Goal: Task Accomplishment & Management: Complete application form

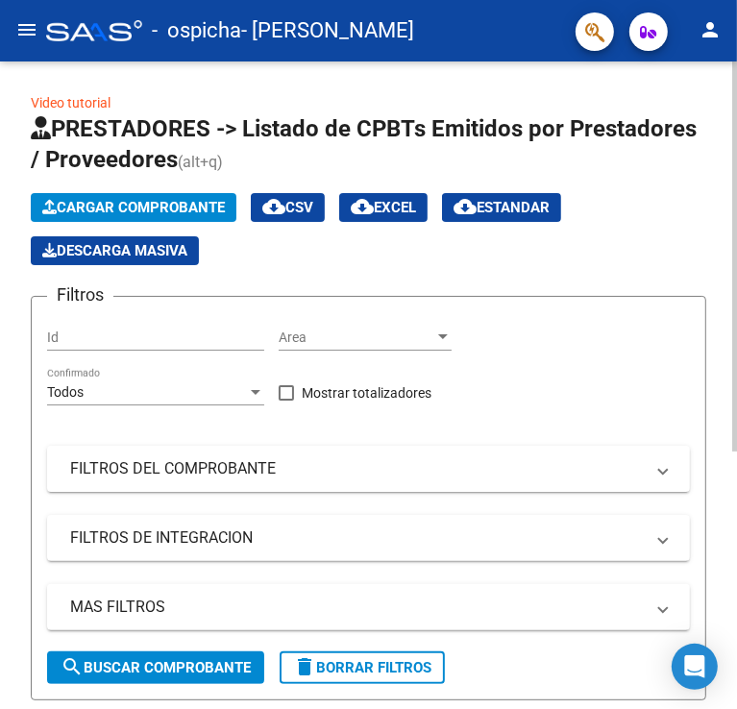
click at [167, 327] on div "Id" at bounding box center [155, 331] width 217 height 38
click at [177, 205] on span "Cargar Comprobante" at bounding box center [133, 207] width 183 height 17
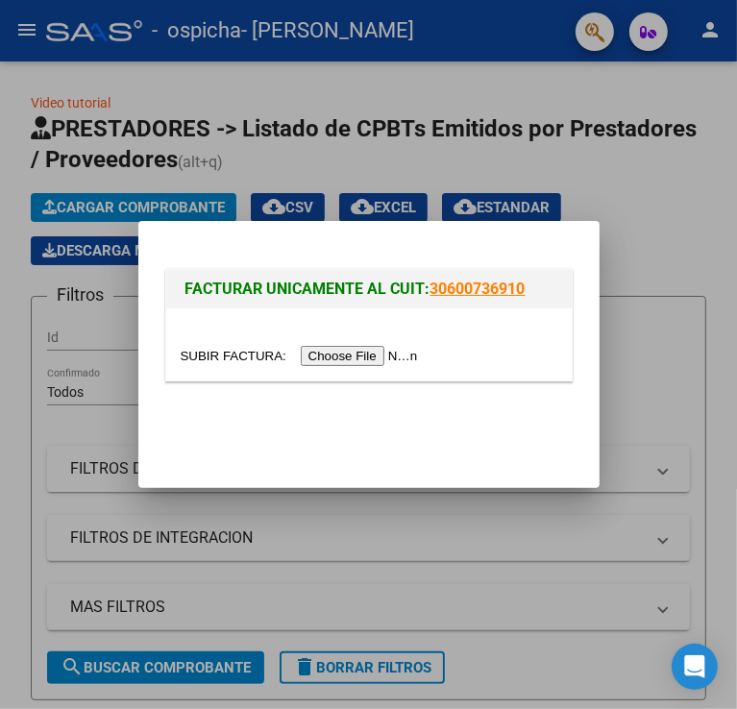
click at [334, 352] on input "file" at bounding box center [302, 356] width 243 height 20
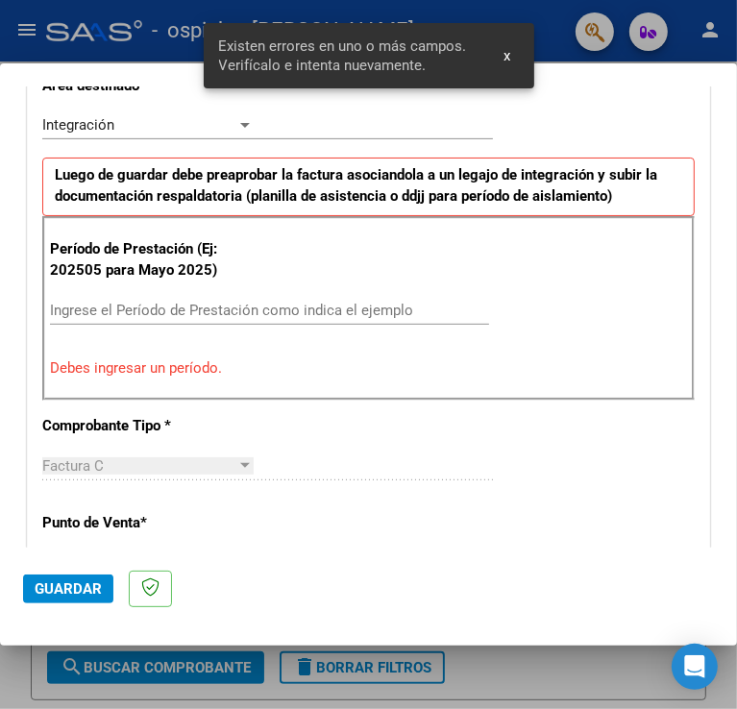
scroll to position [497, 0]
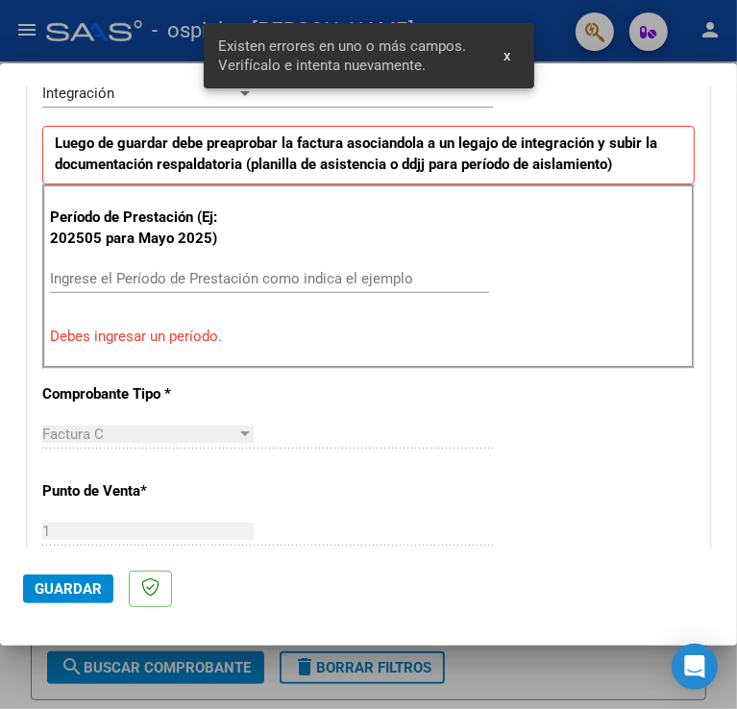
click at [207, 277] on input "Ingrese el Período de Prestación como indica el ejemplo" at bounding box center [153, 278] width 207 height 17
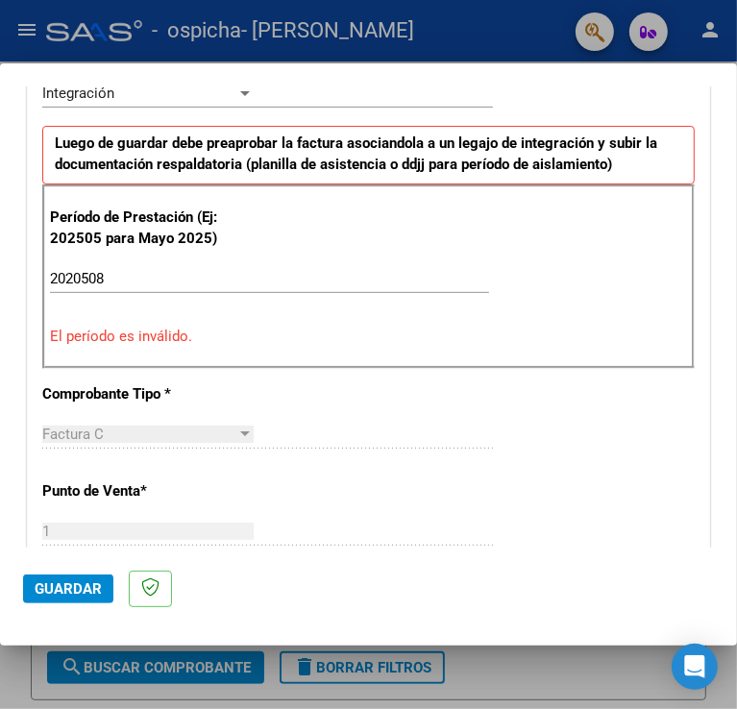
click at [207, 335] on p "El período es inválido." at bounding box center [368, 337] width 637 height 22
click at [83, 275] on input "2020508" at bounding box center [153, 278] width 207 height 17
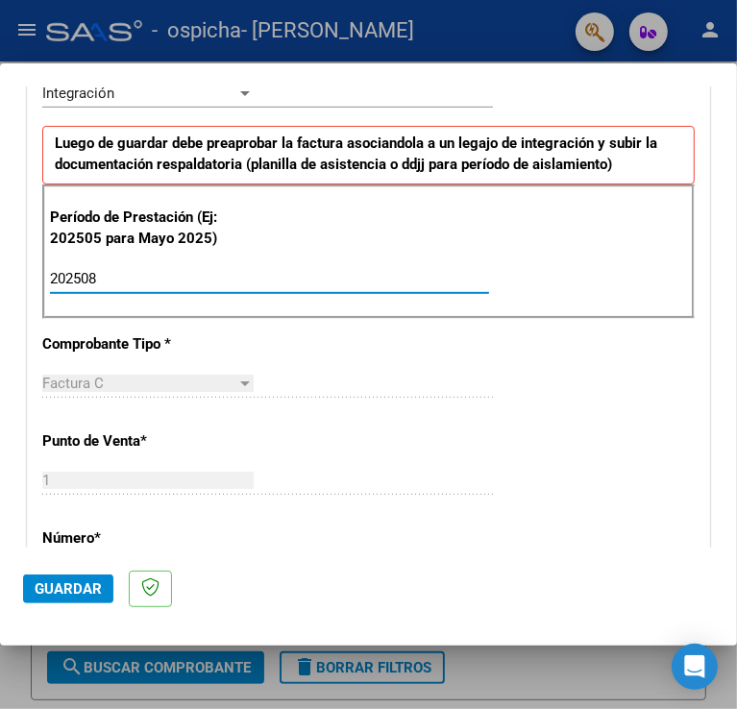
click at [145, 281] on input "202508" at bounding box center [153, 278] width 207 height 17
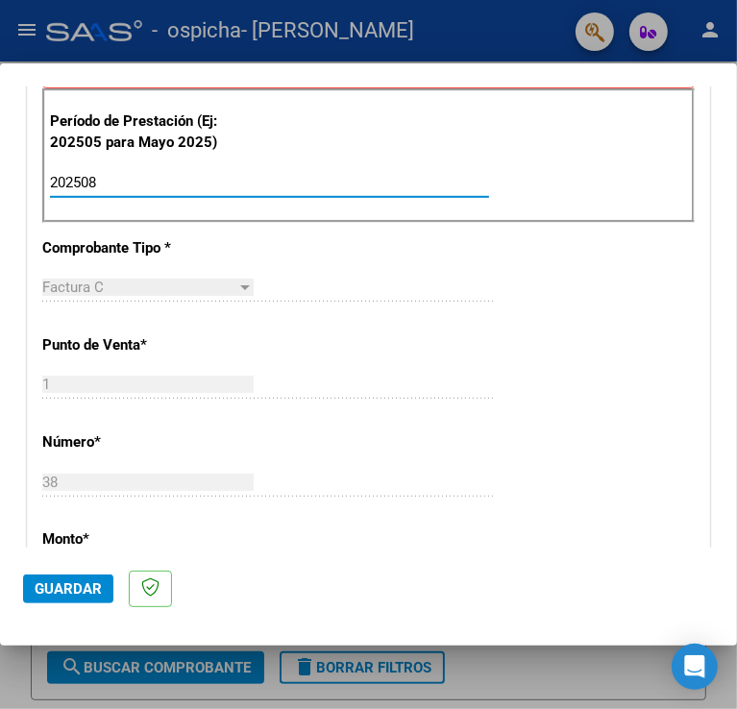
type input "202508"
click at [263, 312] on div "Factura C Seleccionar Tipo" at bounding box center [267, 296] width 451 height 47
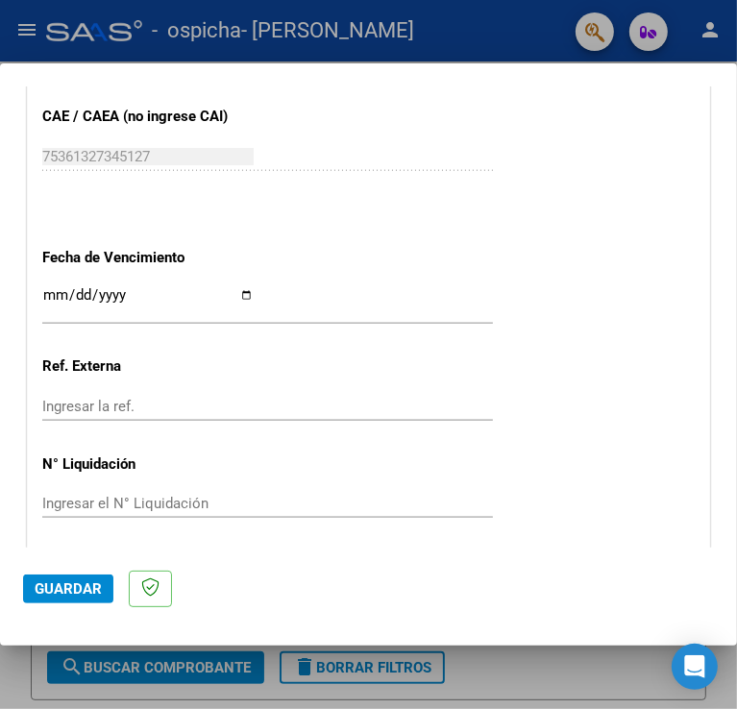
scroll to position [1265, 0]
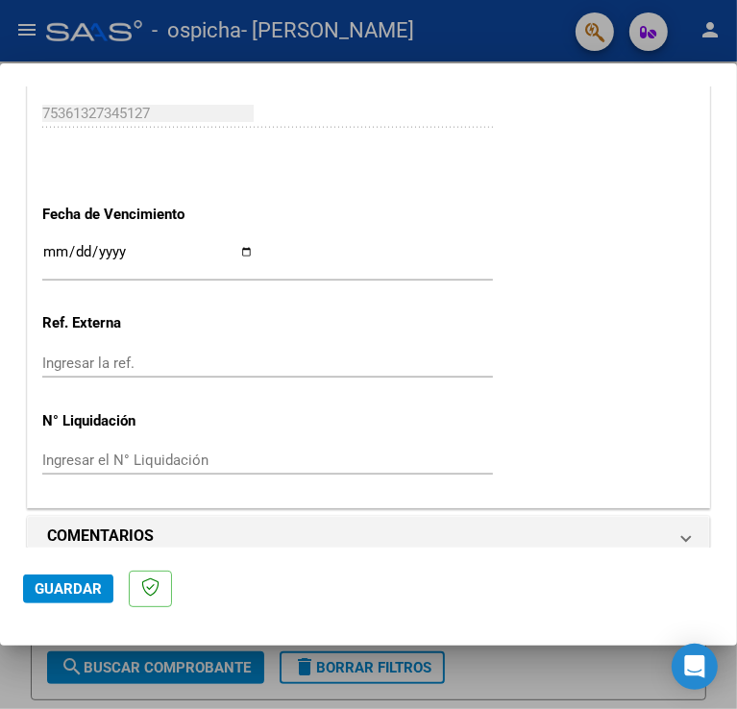
click at [254, 251] on input "Ingresar la fecha" at bounding box center [147, 259] width 211 height 31
type input "[DATE]"
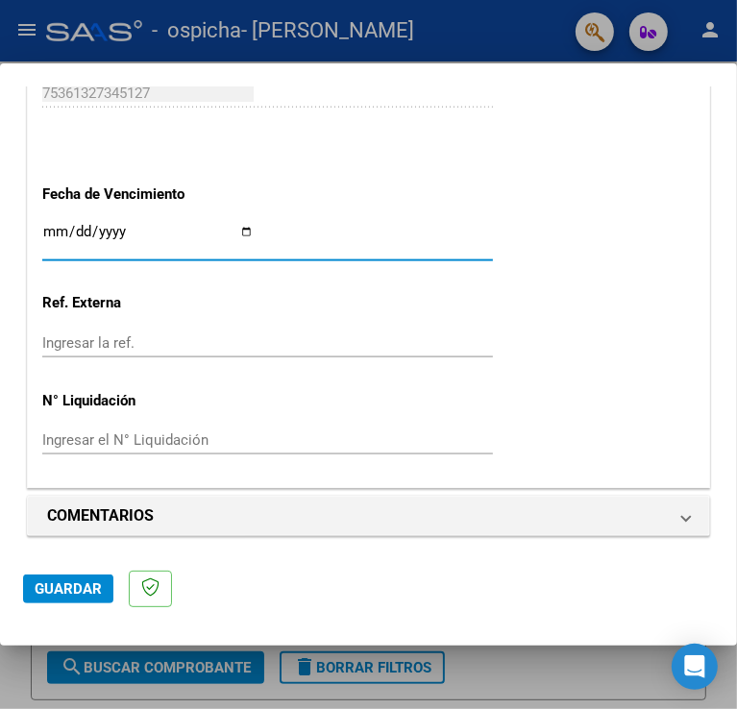
click at [161, 435] on input "Ingresar el N° Liquidación" at bounding box center [147, 439] width 211 height 17
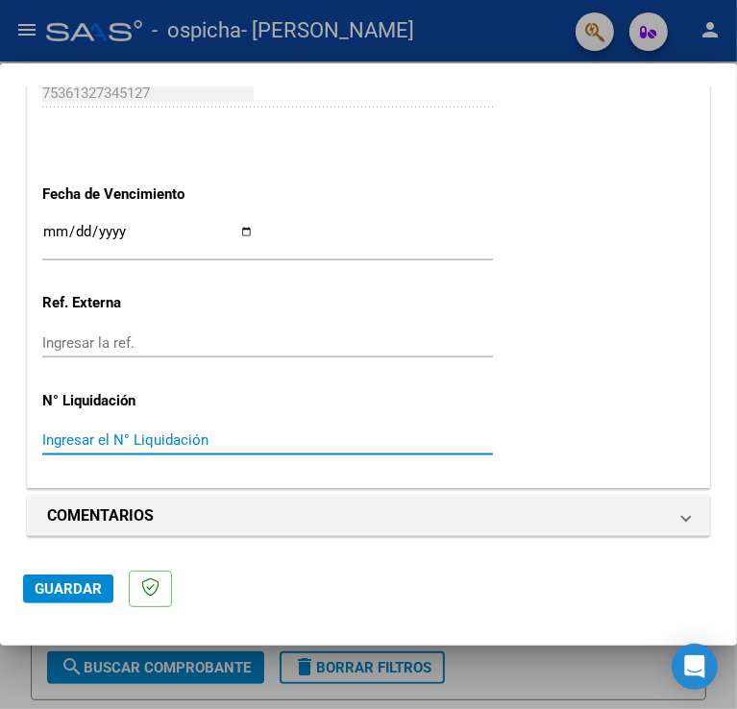
click at [134, 441] on input "Ingresar el N° Liquidación" at bounding box center [147, 439] width 211 height 17
click at [164, 343] on input "Ingresar la ref." at bounding box center [147, 342] width 211 height 17
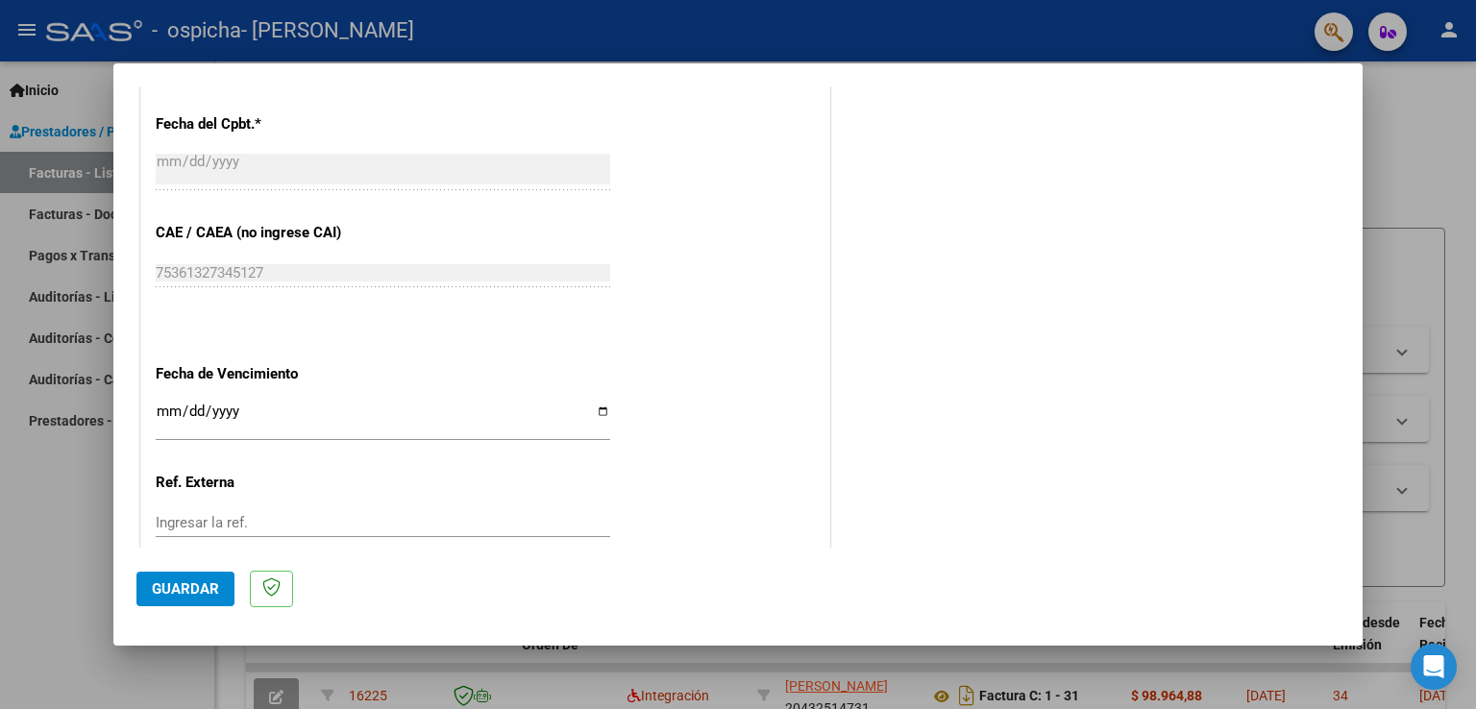
scroll to position [1228, 0]
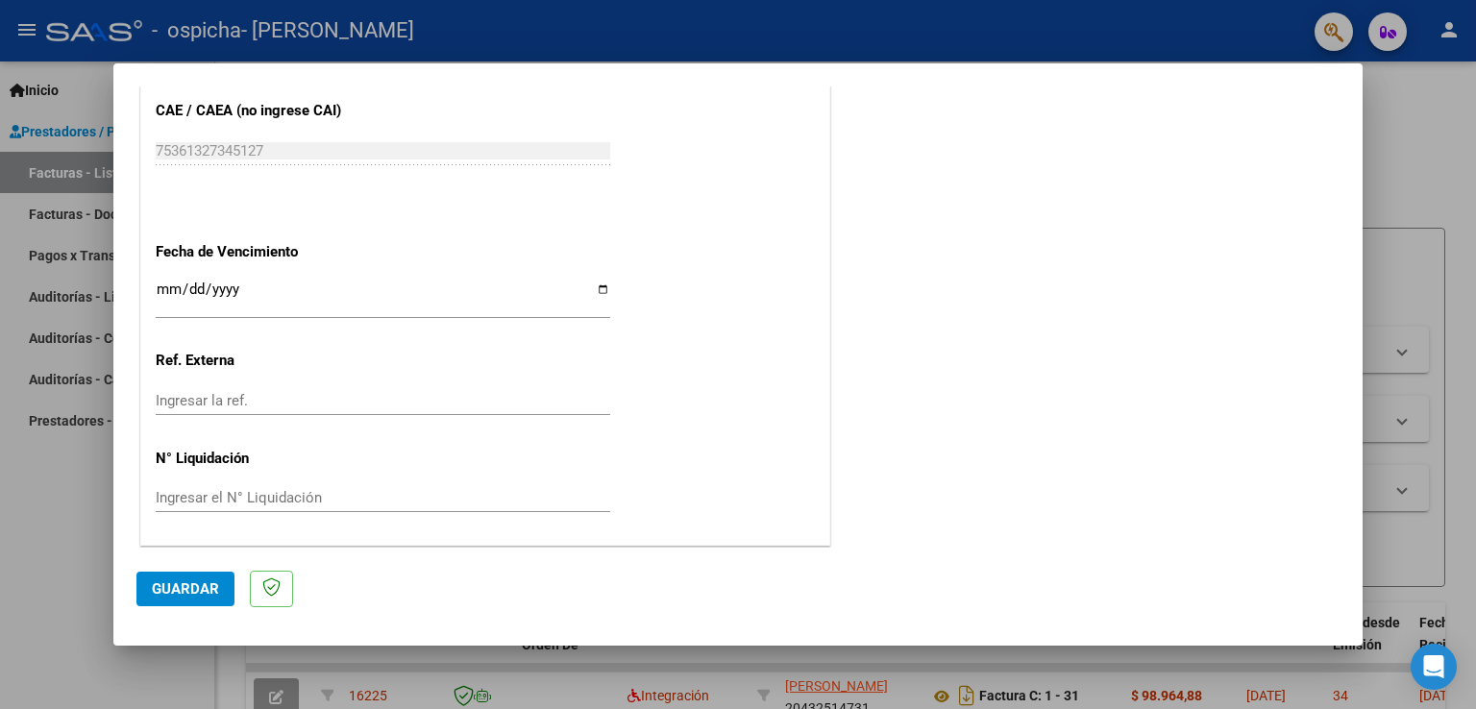
click at [192, 588] on span "Guardar" at bounding box center [185, 588] width 67 height 17
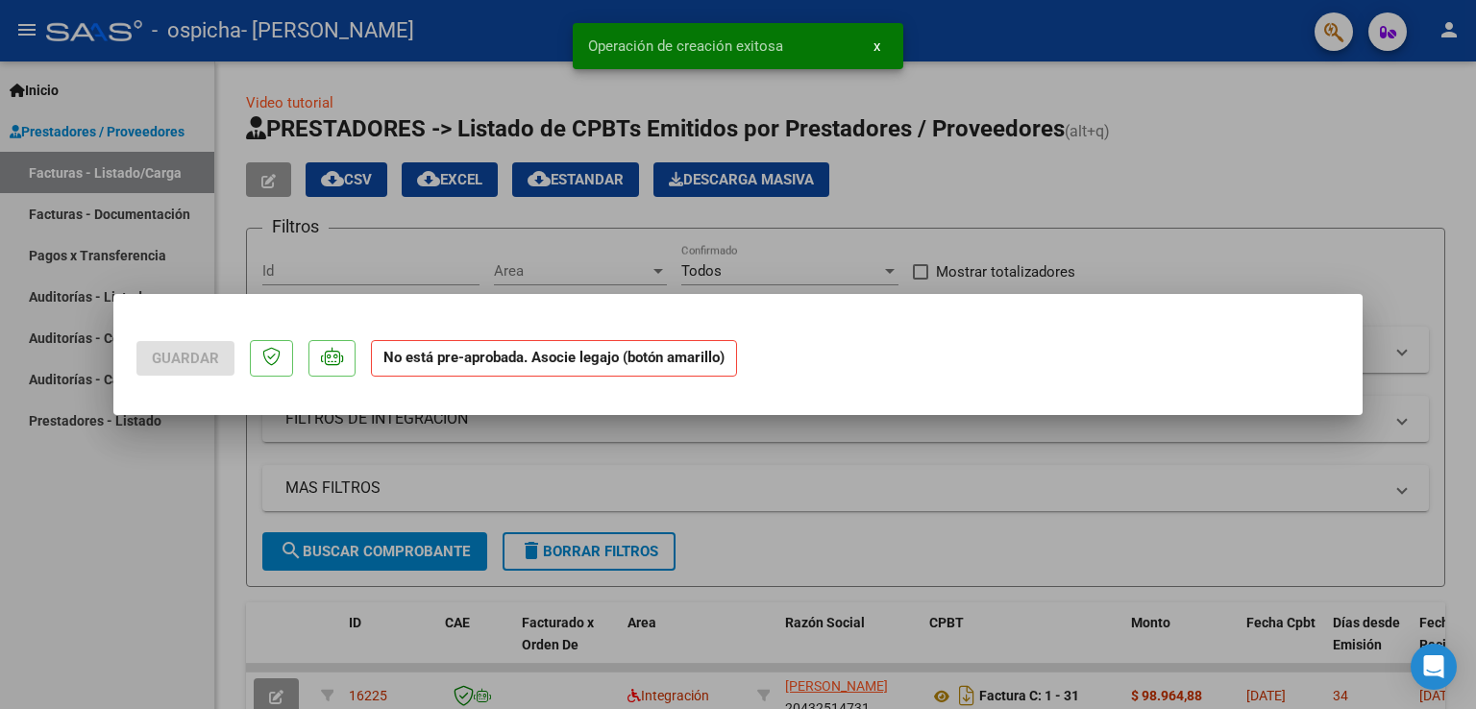
scroll to position [0, 0]
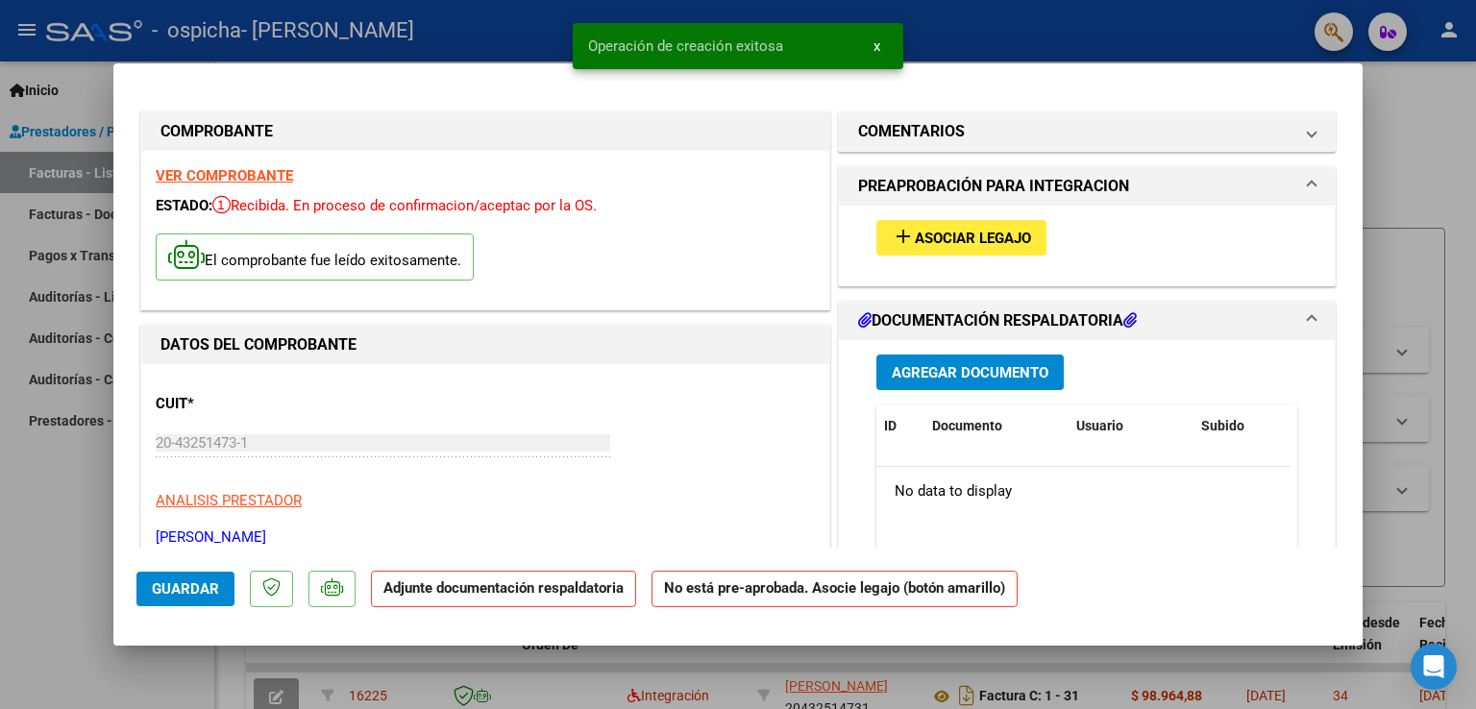
click at [1015, 249] on button "add Asociar Legajo" at bounding box center [961, 238] width 170 height 36
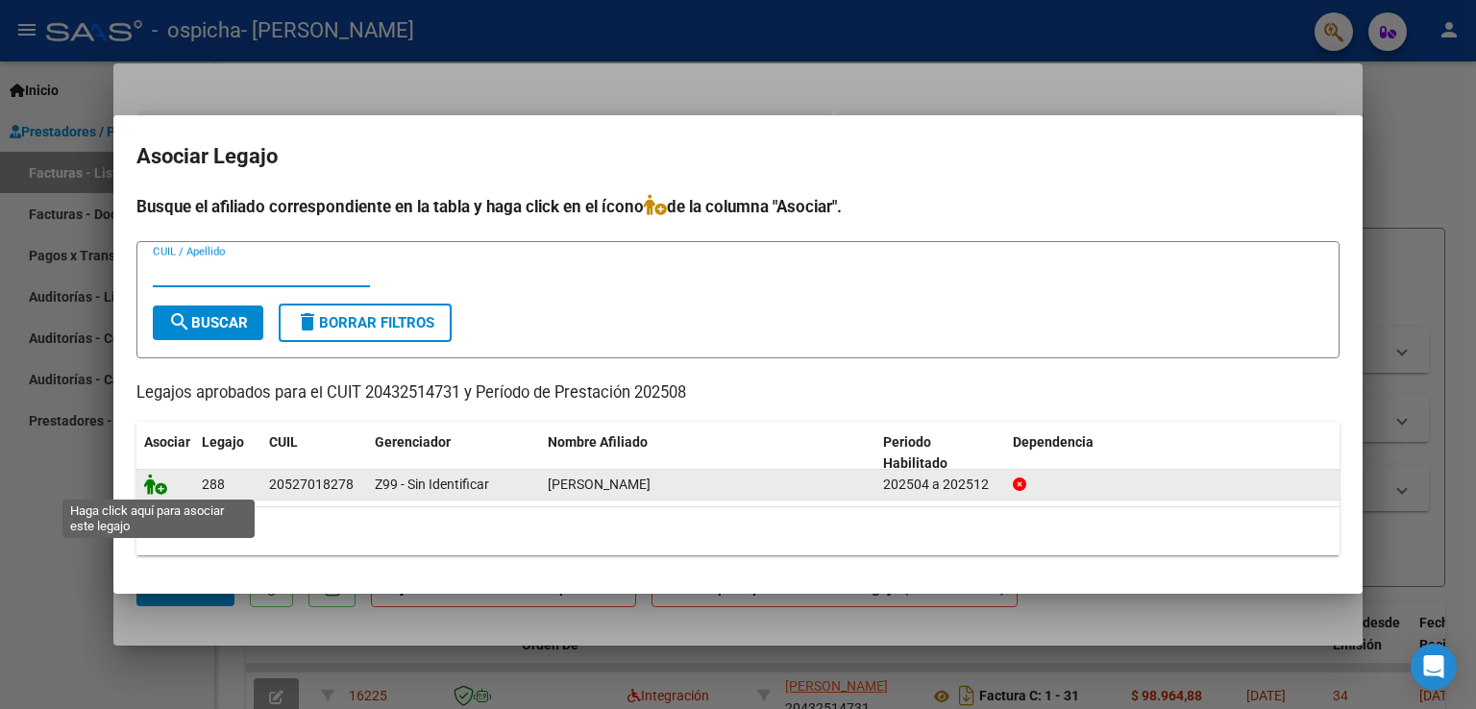
click at [159, 487] on icon at bounding box center [155, 484] width 23 height 21
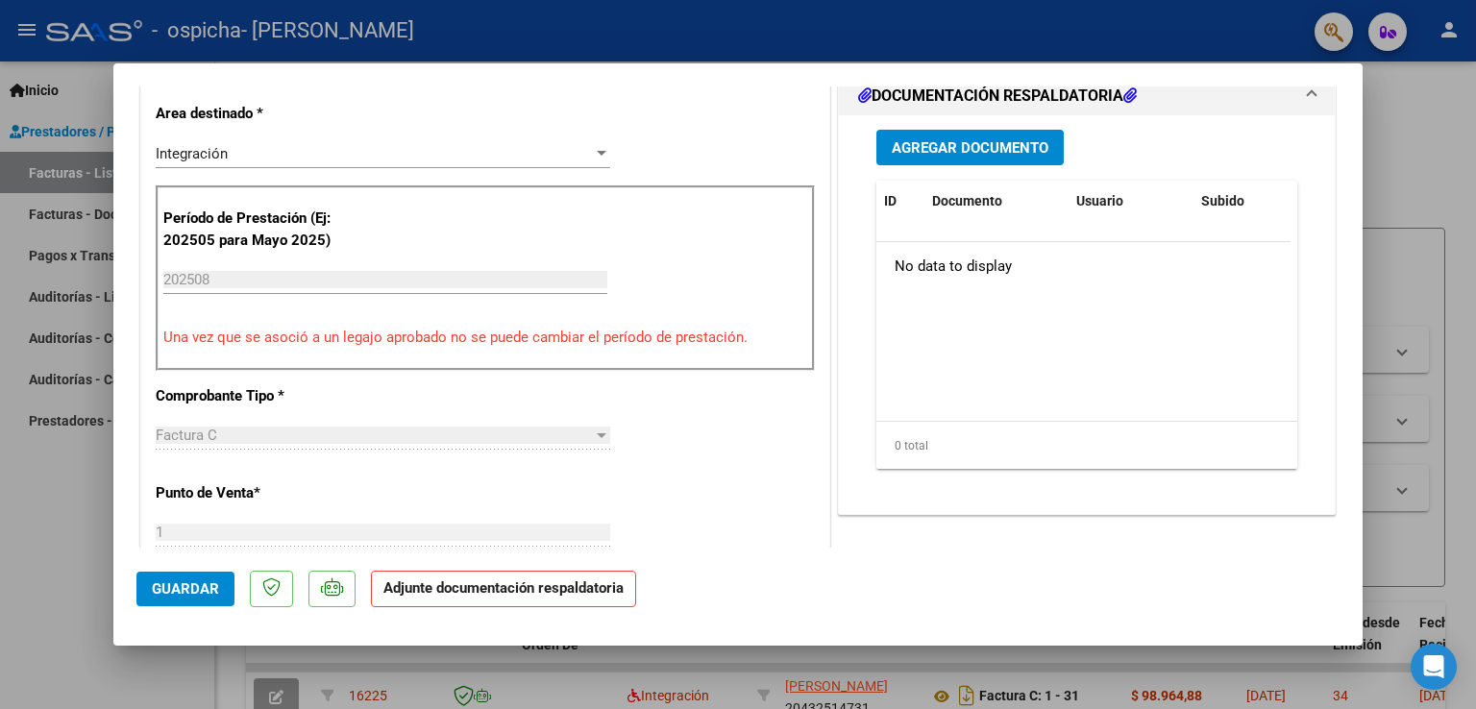
scroll to position [480, 0]
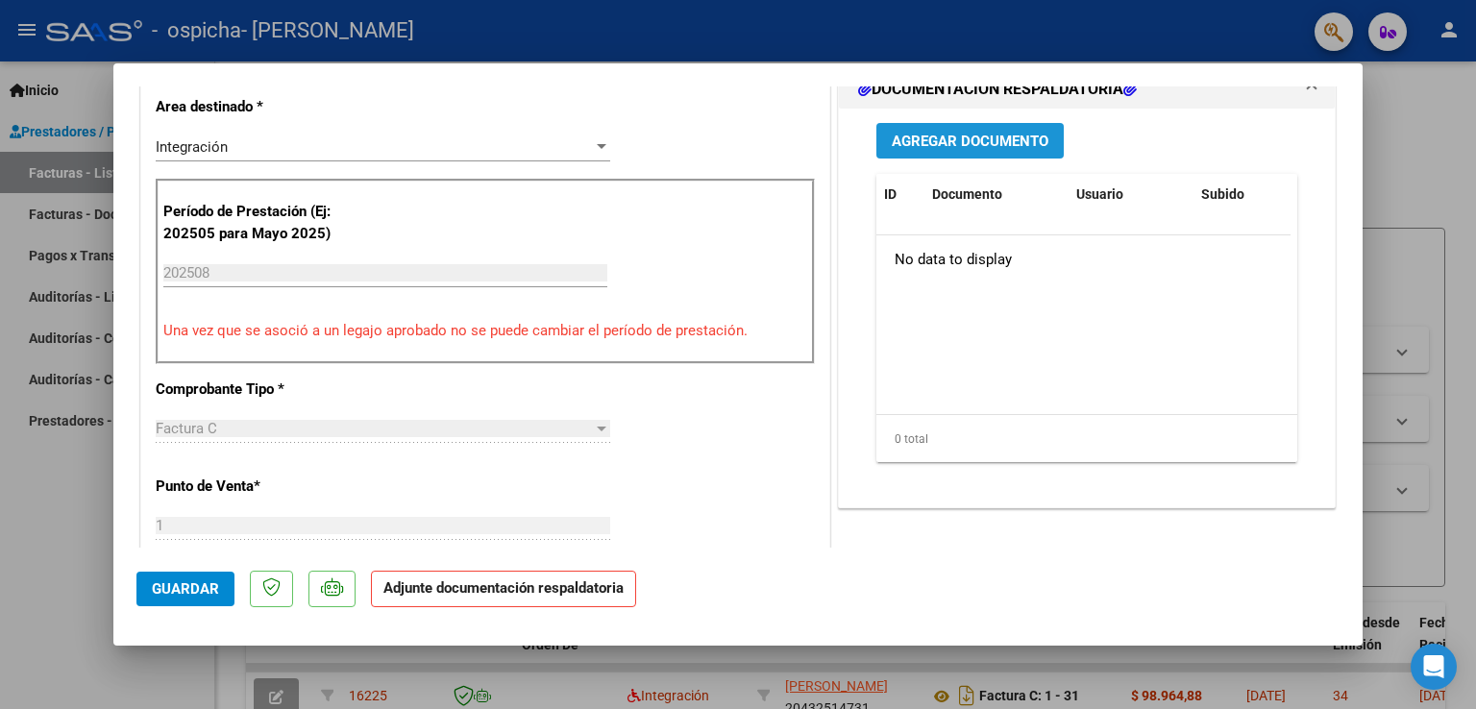
click at [1005, 135] on span "Agregar Documento" at bounding box center [969, 141] width 157 height 17
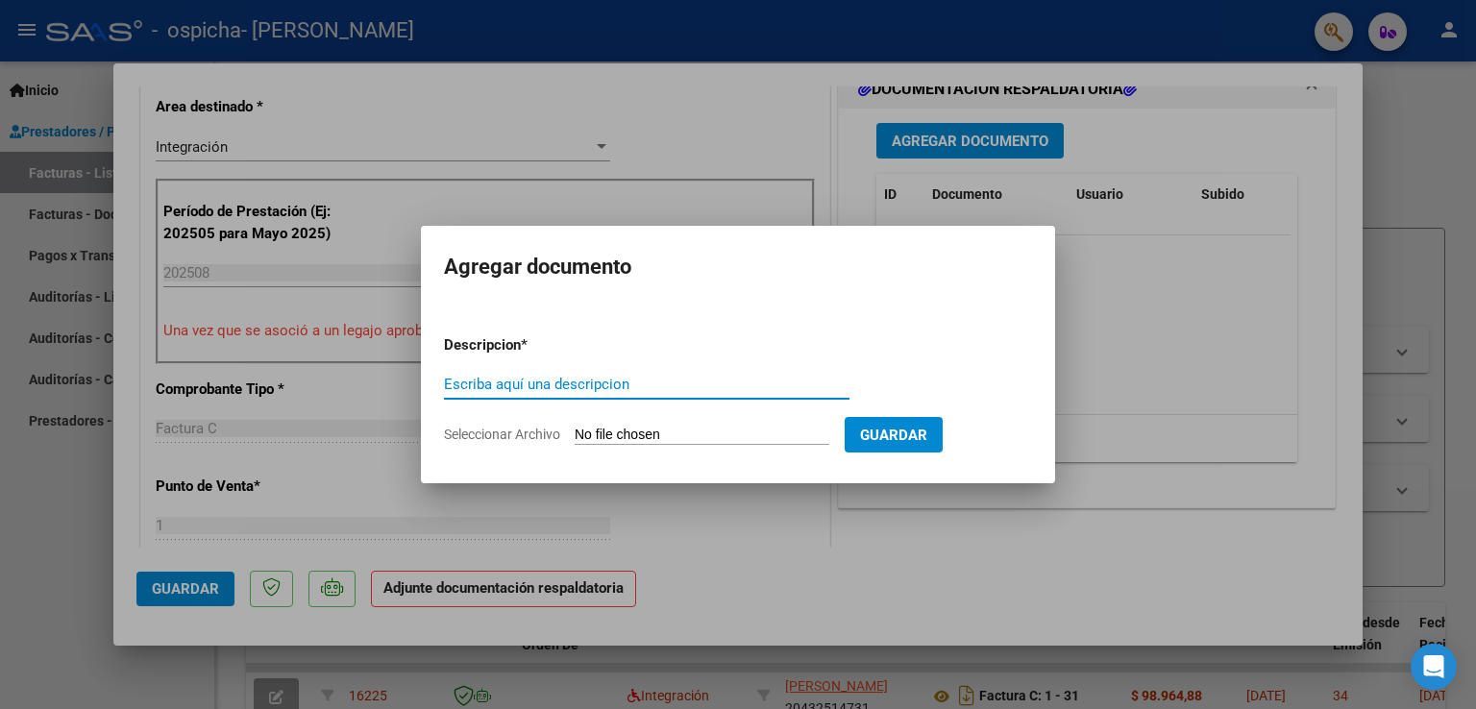
click at [763, 429] on input "Seleccionar Archivo" at bounding box center [701, 436] width 255 height 18
type input "C:\fakepath\Factura [PERSON_NAME].pdf"
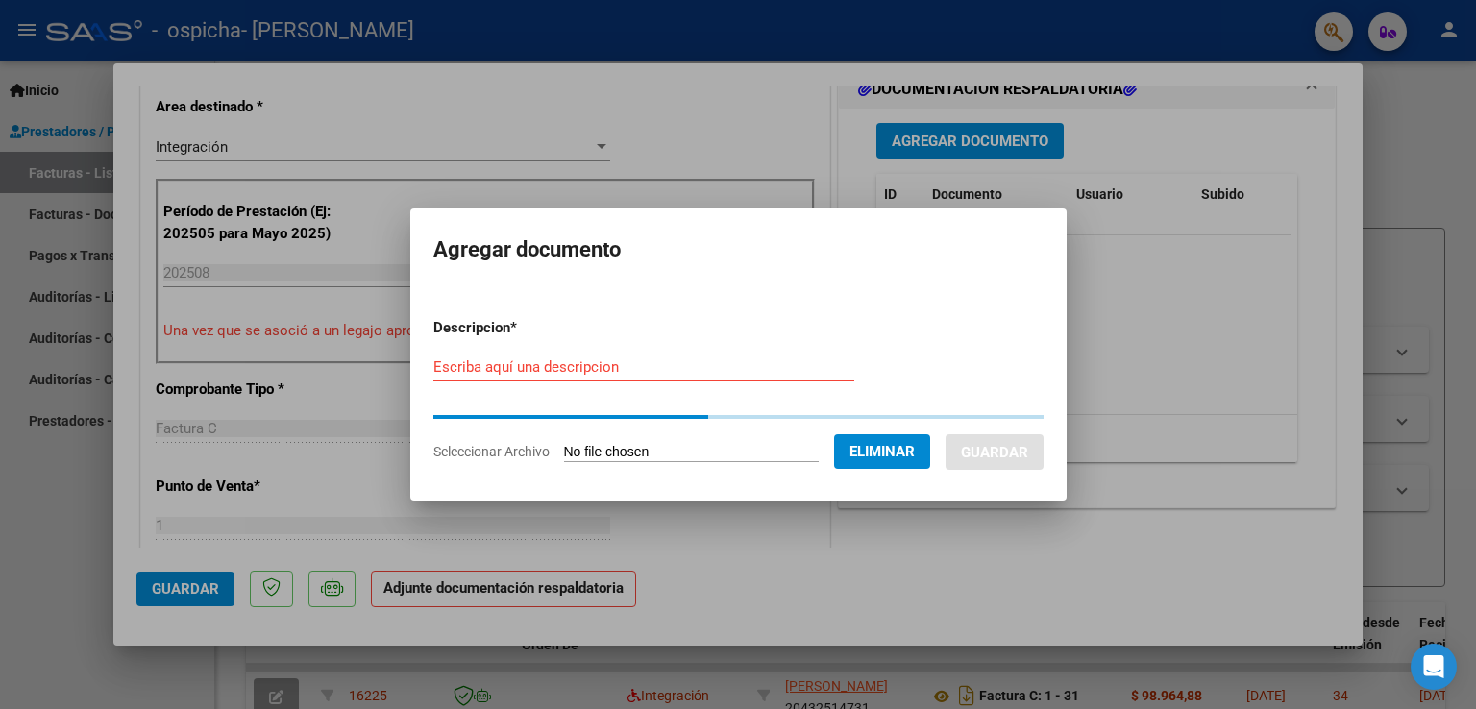
click at [634, 365] on input "Escriba aquí una descripcion" at bounding box center [643, 366] width 421 height 17
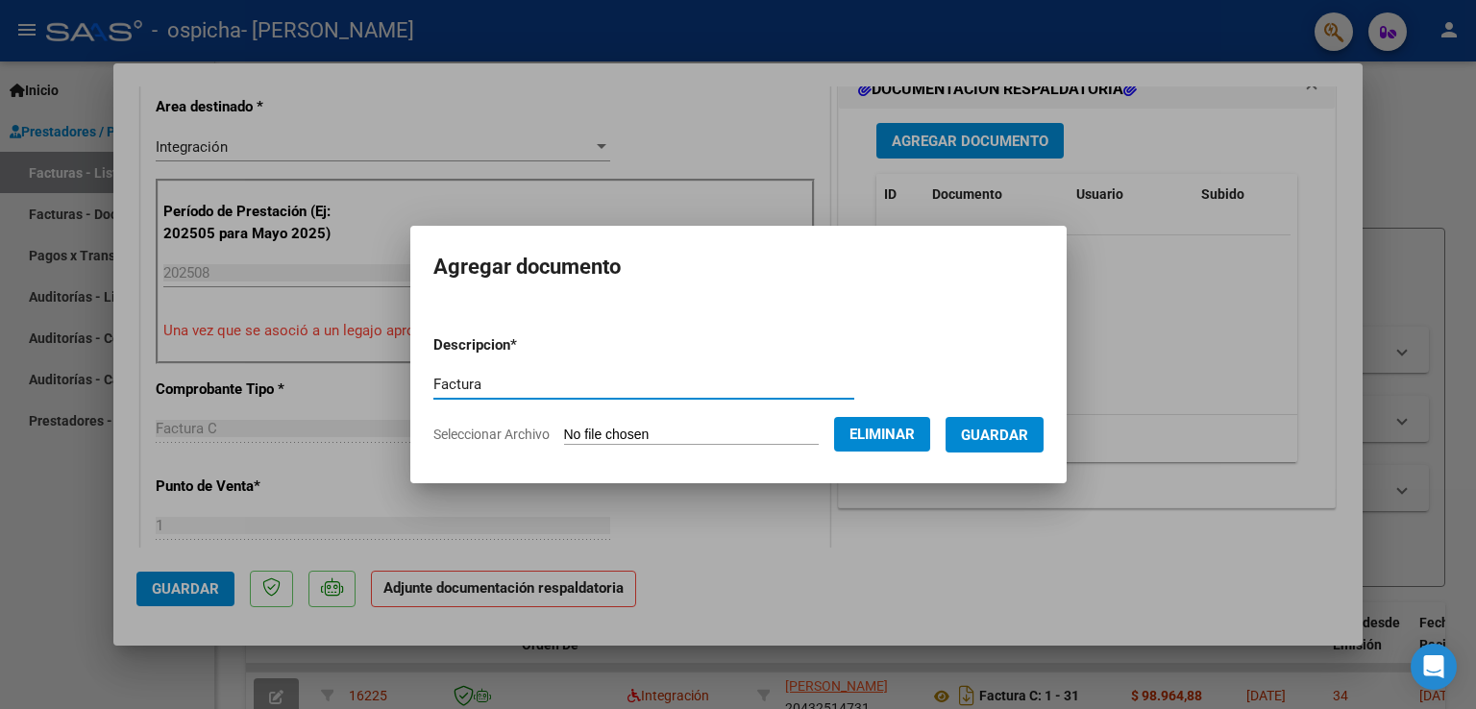
type input "Factura"
click at [1011, 438] on span "Guardar" at bounding box center [994, 435] width 67 height 17
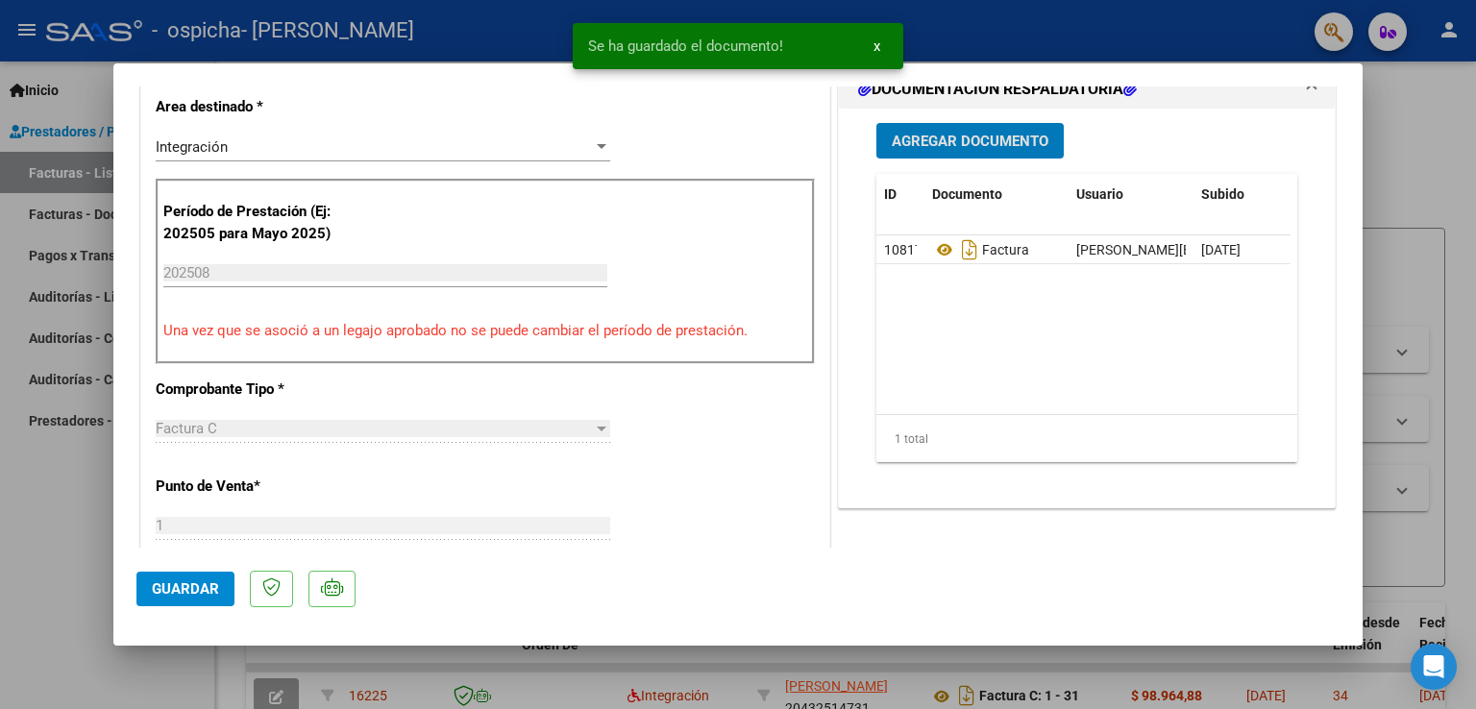
click at [1011, 135] on span "Agregar Documento" at bounding box center [969, 141] width 157 height 17
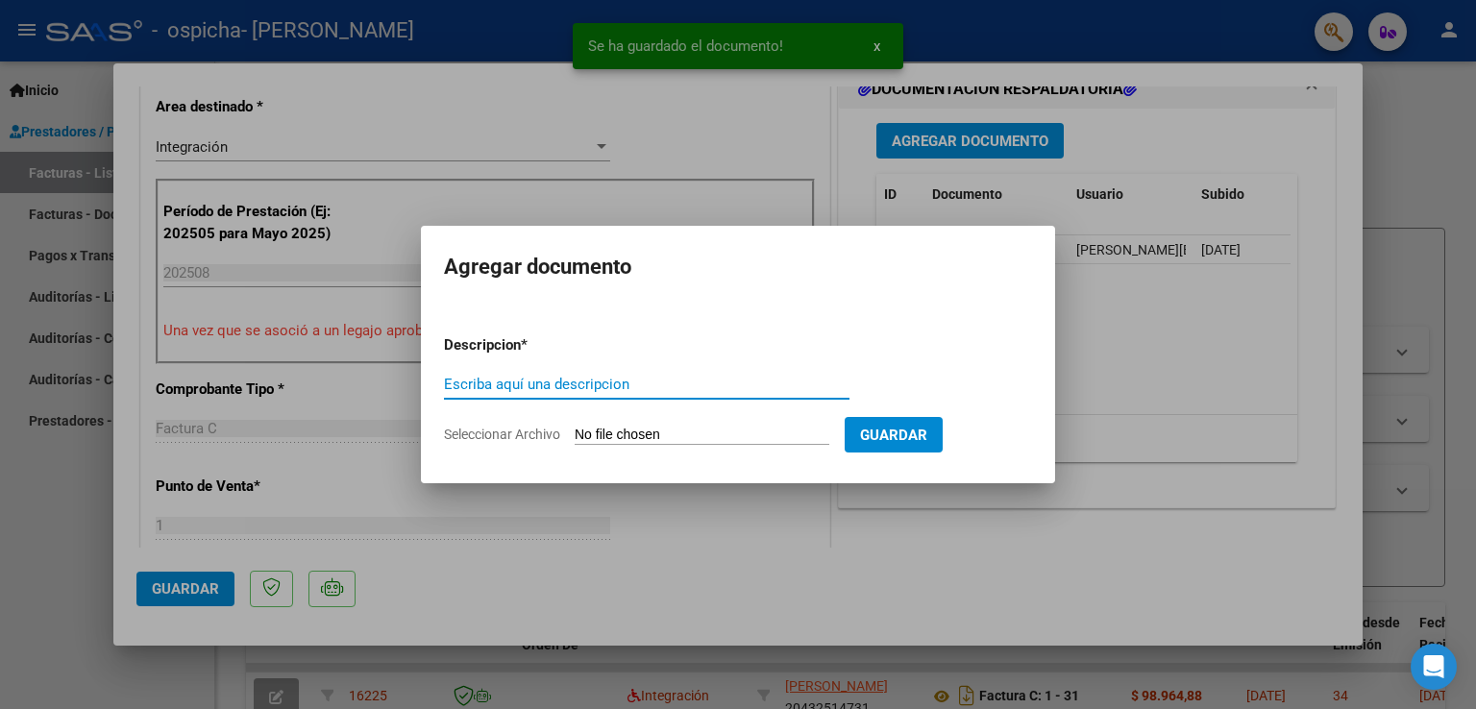
click at [666, 389] on input "Escriba aquí una descripcion" at bounding box center [646, 384] width 405 height 17
click at [680, 437] on input "Seleccionar Archivo" at bounding box center [701, 436] width 255 height 18
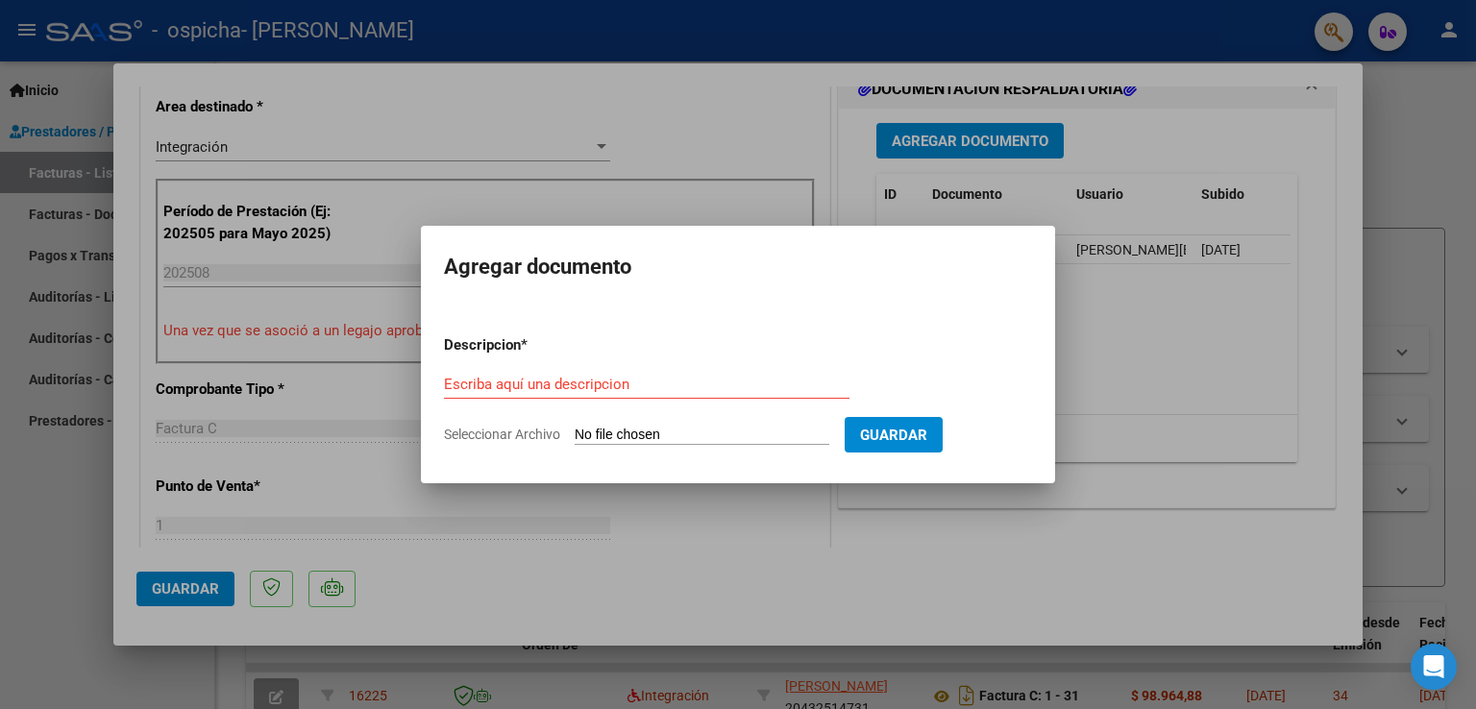
type input "C:\fakepath\Planilla [PERSON_NAME].pdf"
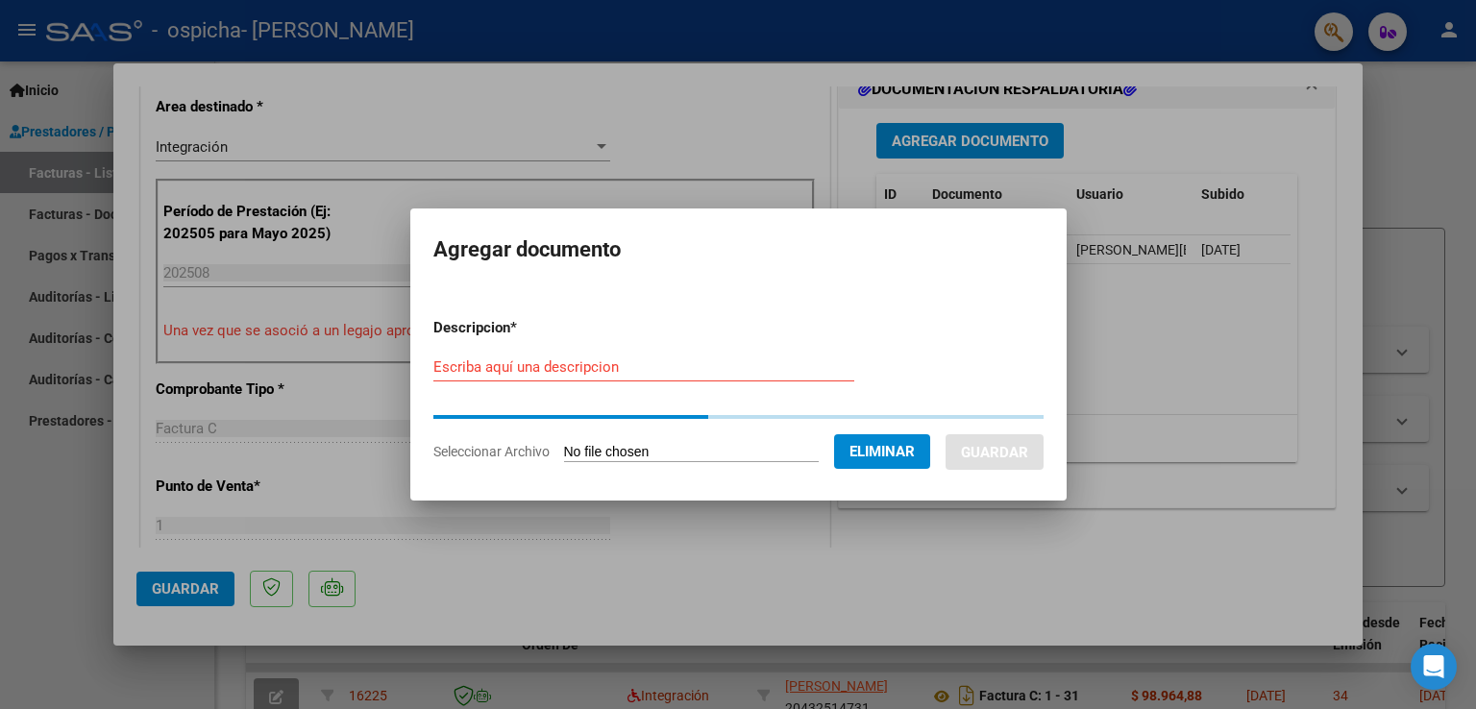
click at [661, 372] on input "Escriba aquí una descripcion" at bounding box center [643, 366] width 421 height 17
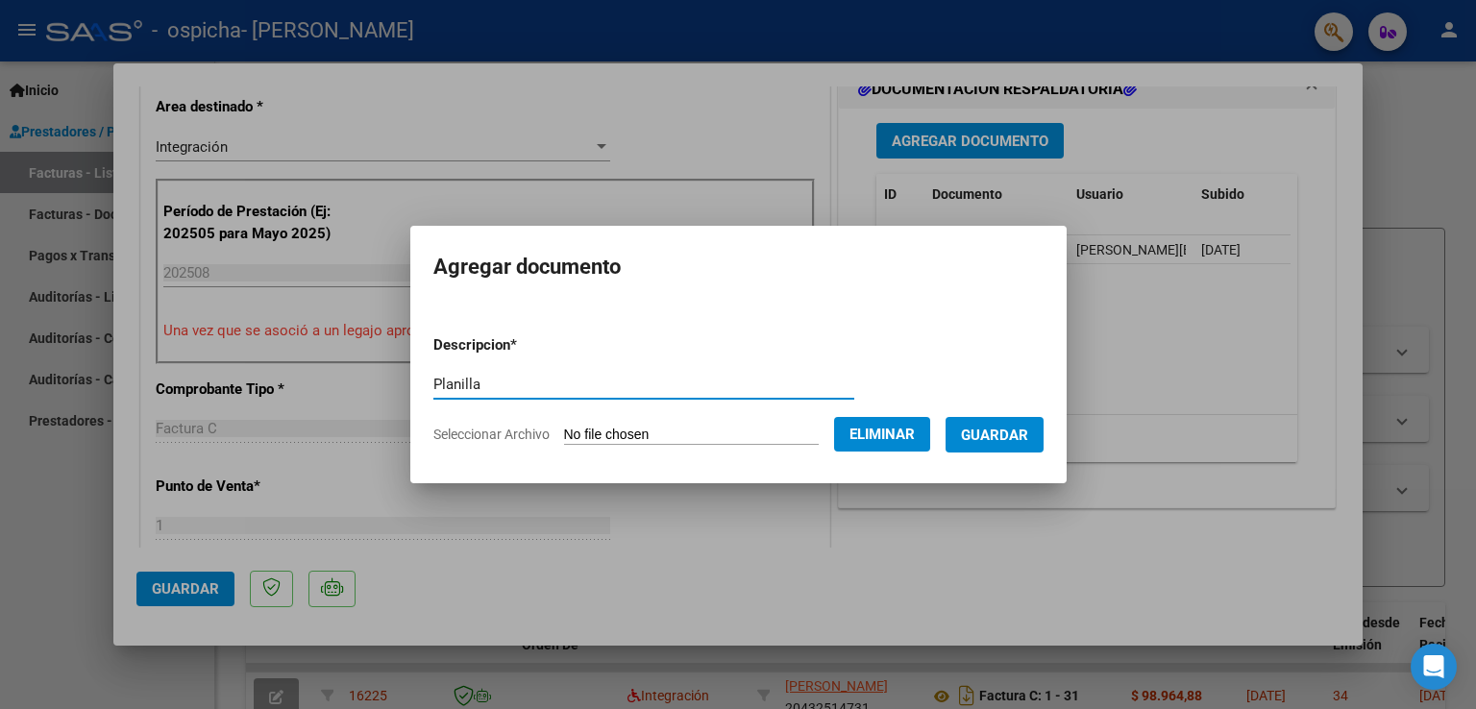
type input "Planilla"
click at [1014, 427] on span "Guardar" at bounding box center [994, 435] width 67 height 17
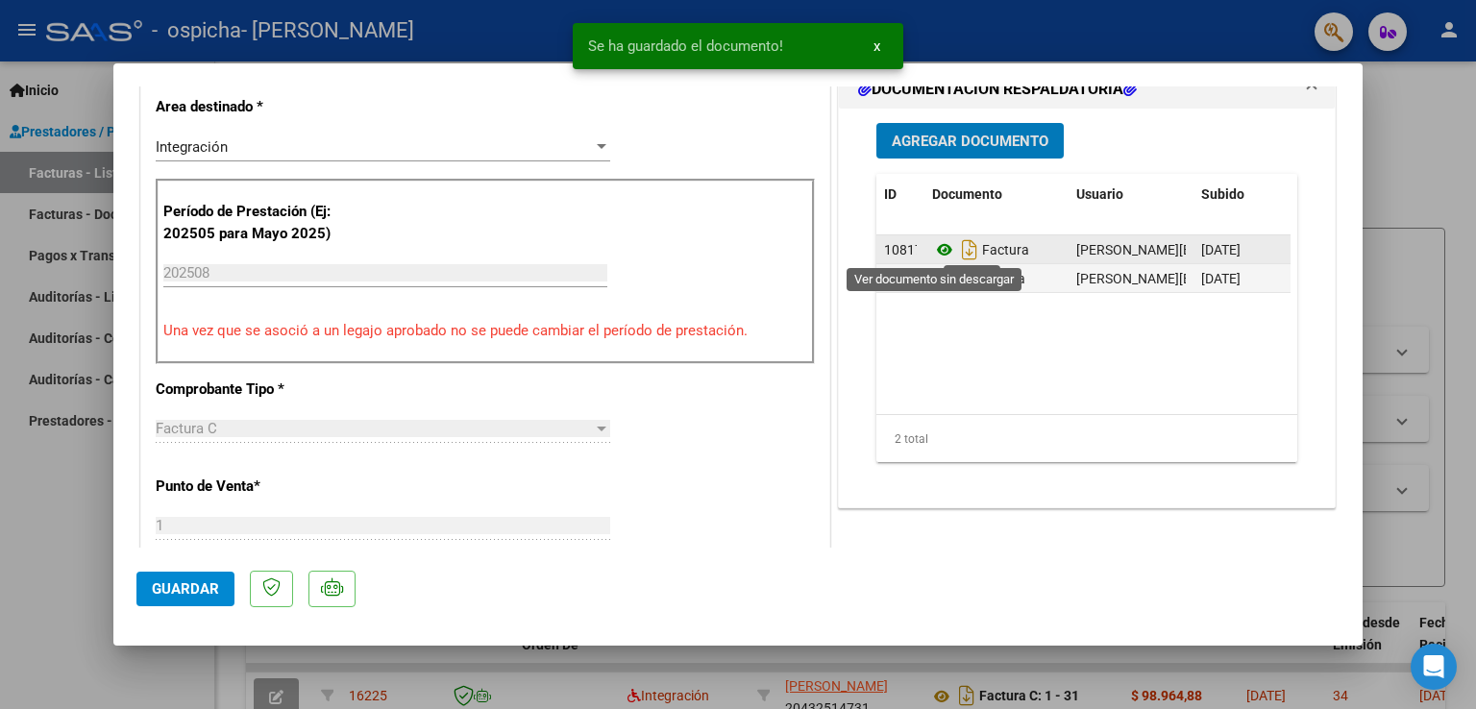
click at [938, 246] on icon at bounding box center [944, 249] width 25 height 23
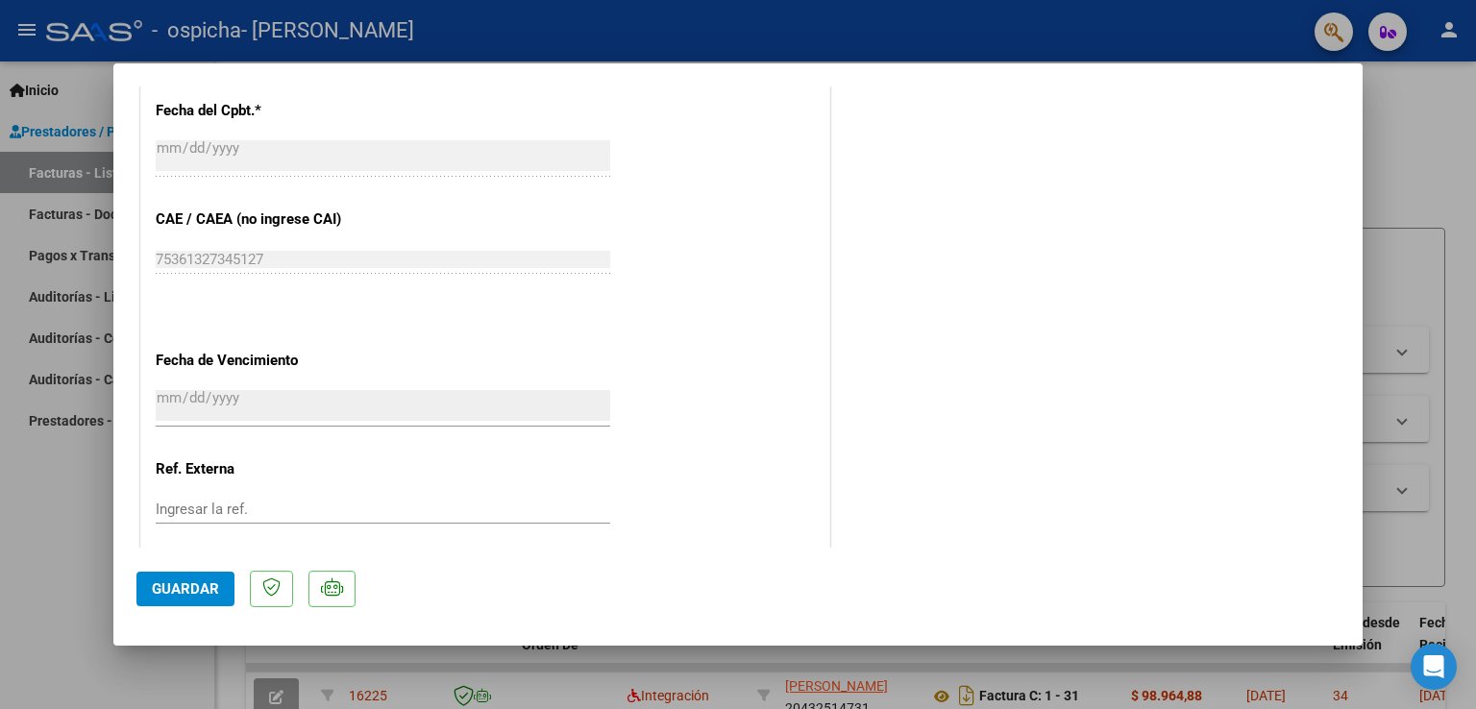
scroll to position [1256, 0]
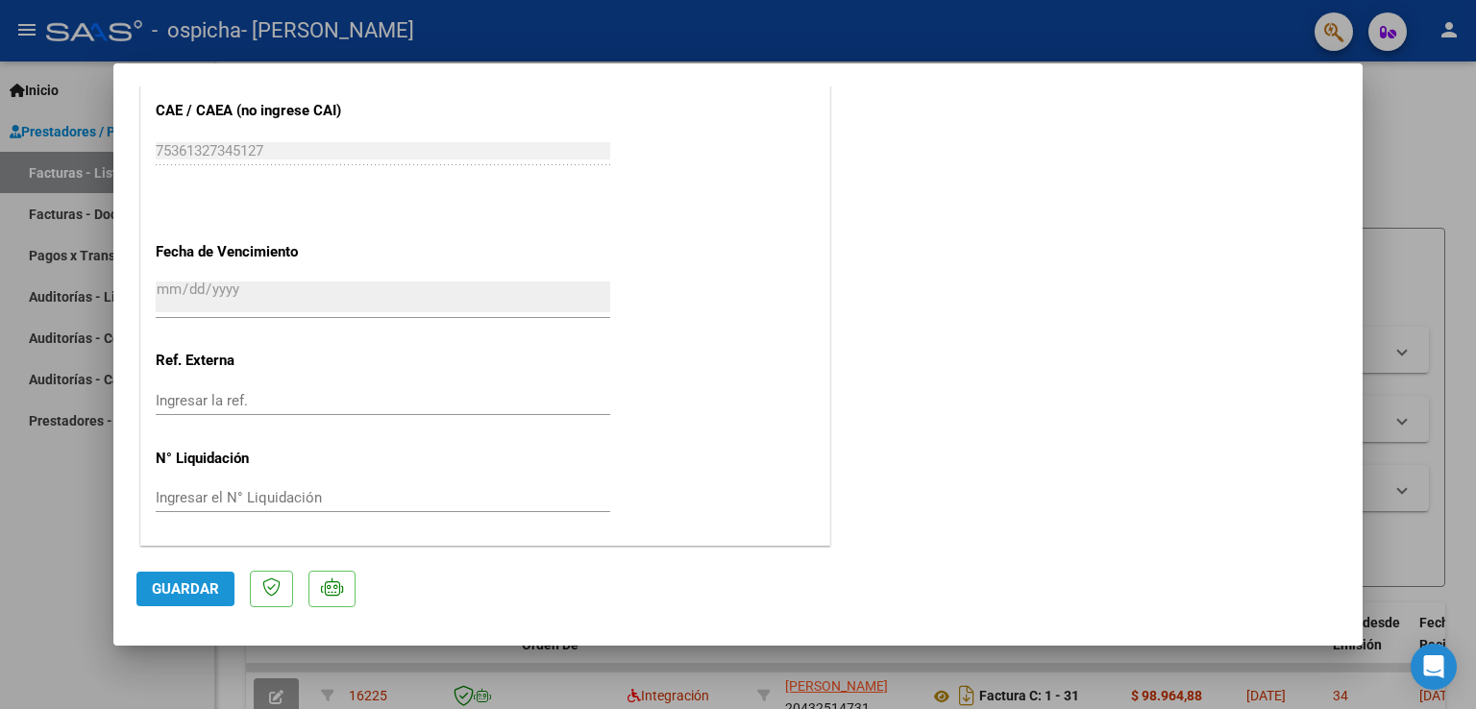
click at [164, 584] on span "Guardar" at bounding box center [185, 588] width 67 height 17
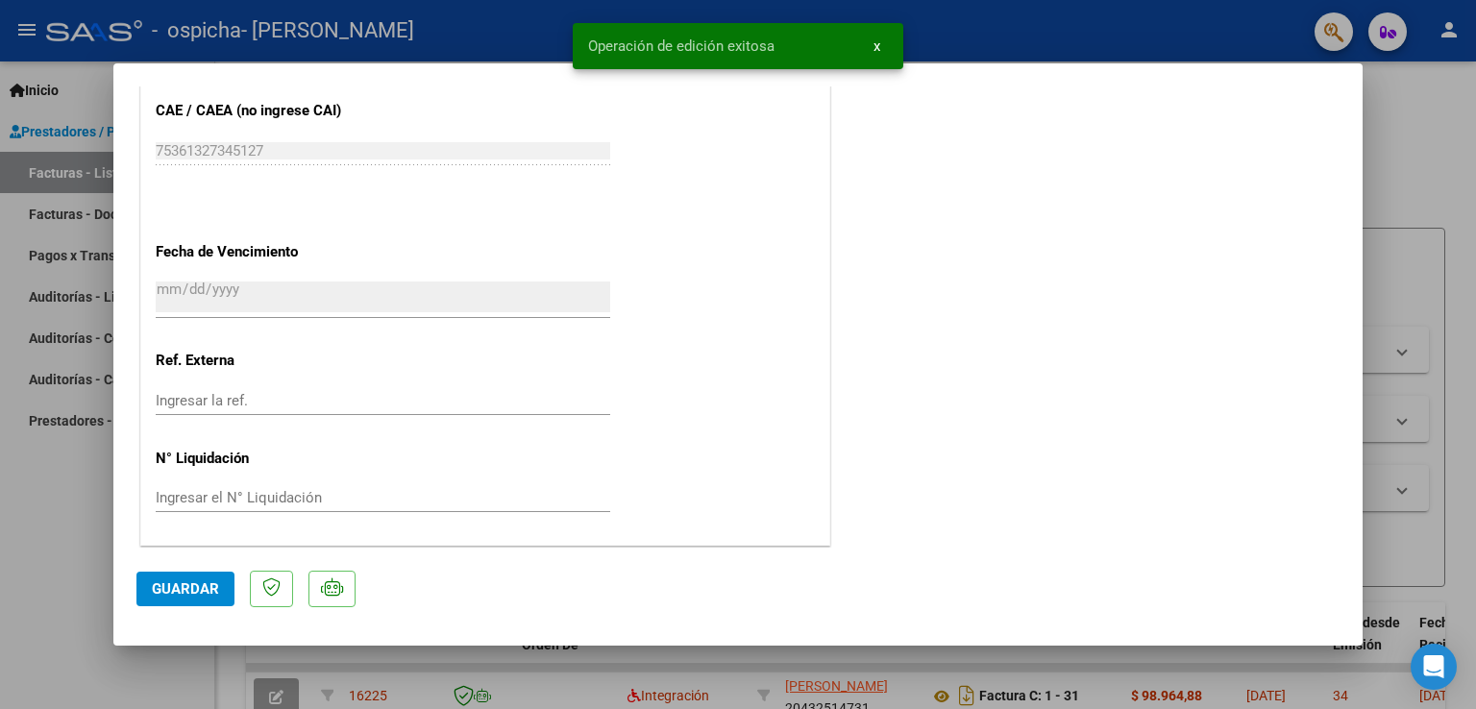
click at [873, 47] on span "x" at bounding box center [876, 45] width 7 height 17
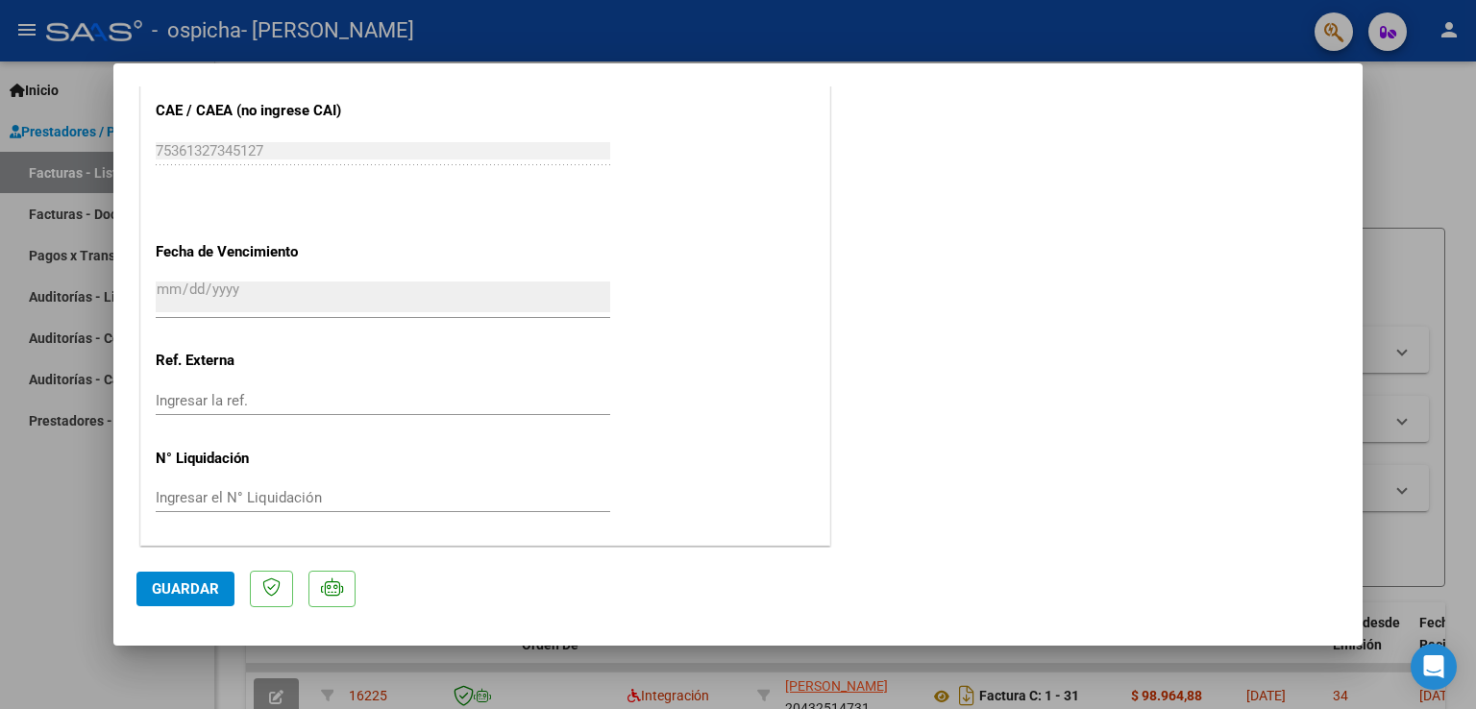
click at [1465, 171] on div at bounding box center [738, 354] width 1476 height 709
type input "$ 0,00"
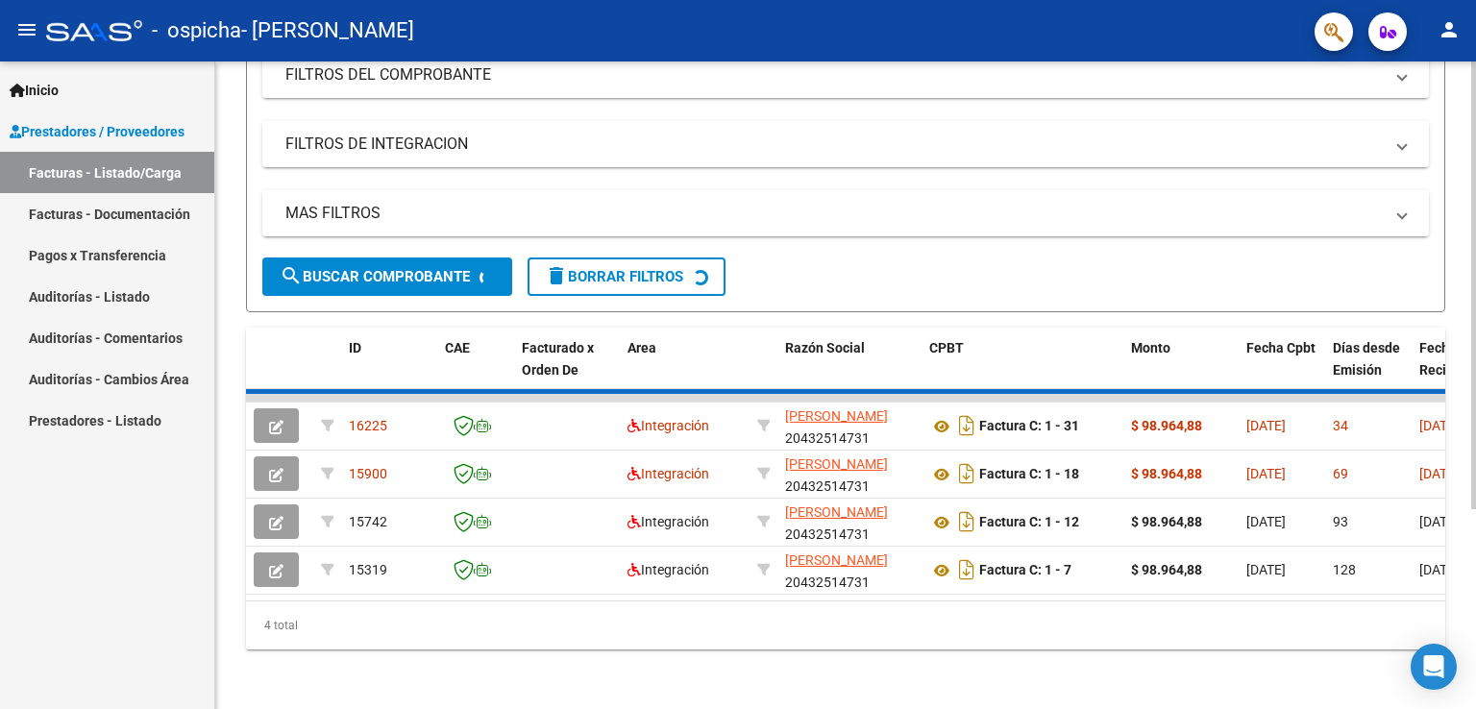
scroll to position [288, 0]
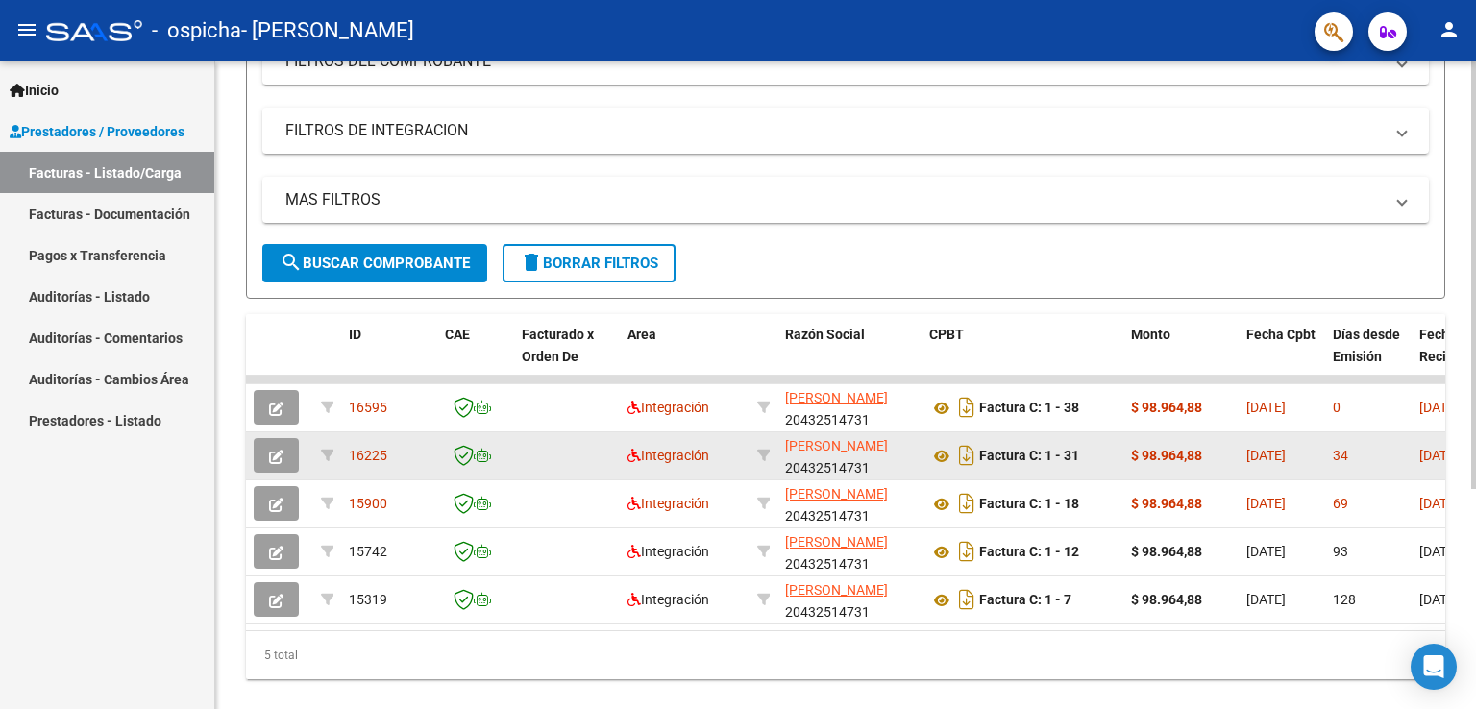
click at [286, 457] on button "button" at bounding box center [276, 455] width 45 height 35
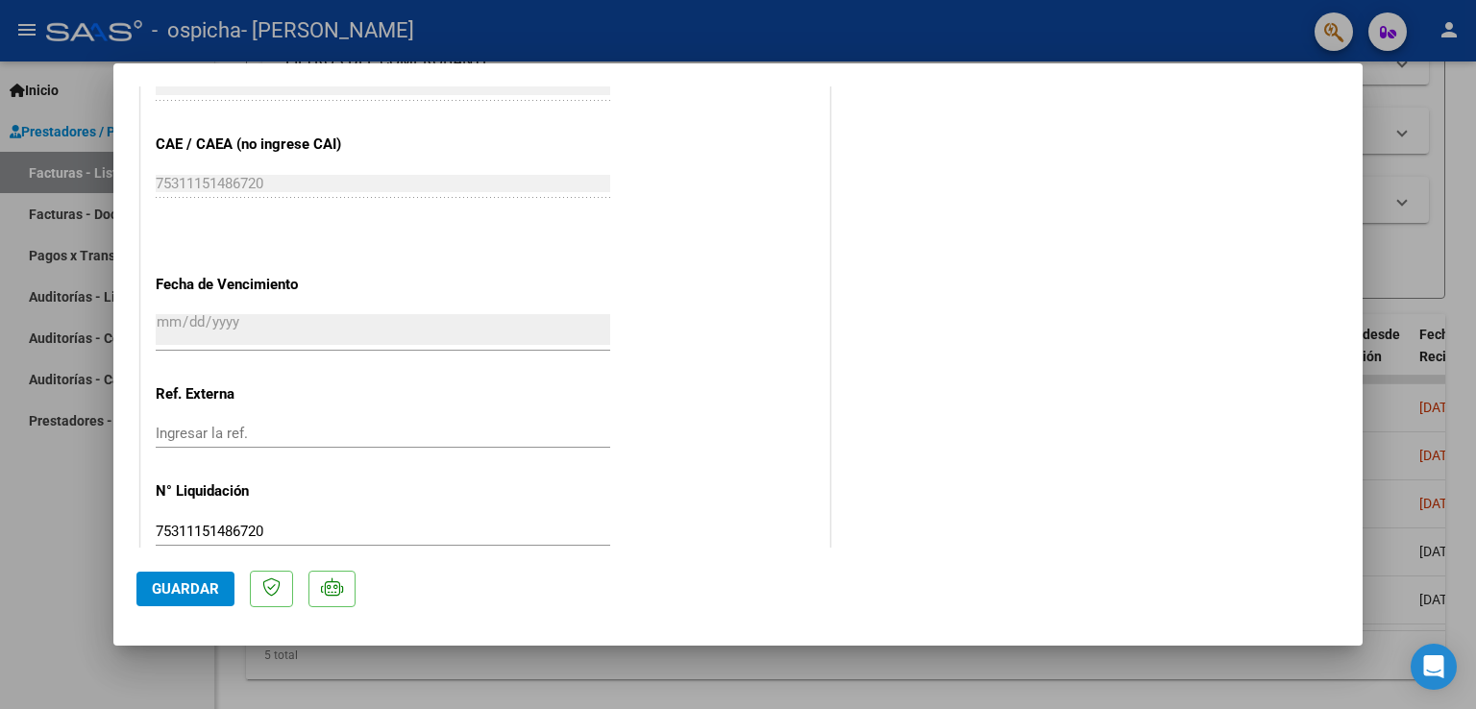
scroll to position [1186, 0]
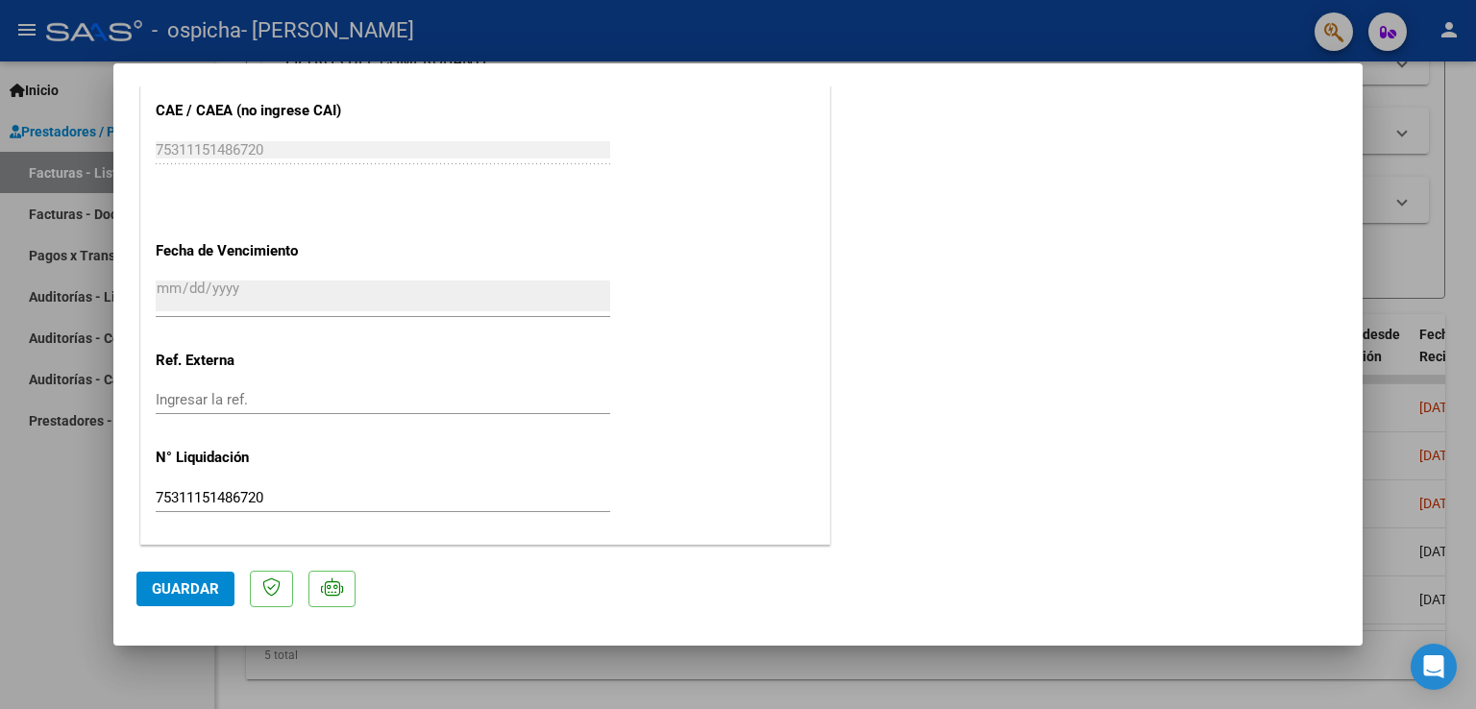
click at [92, 477] on div at bounding box center [738, 354] width 1476 height 709
type input "$ 0,00"
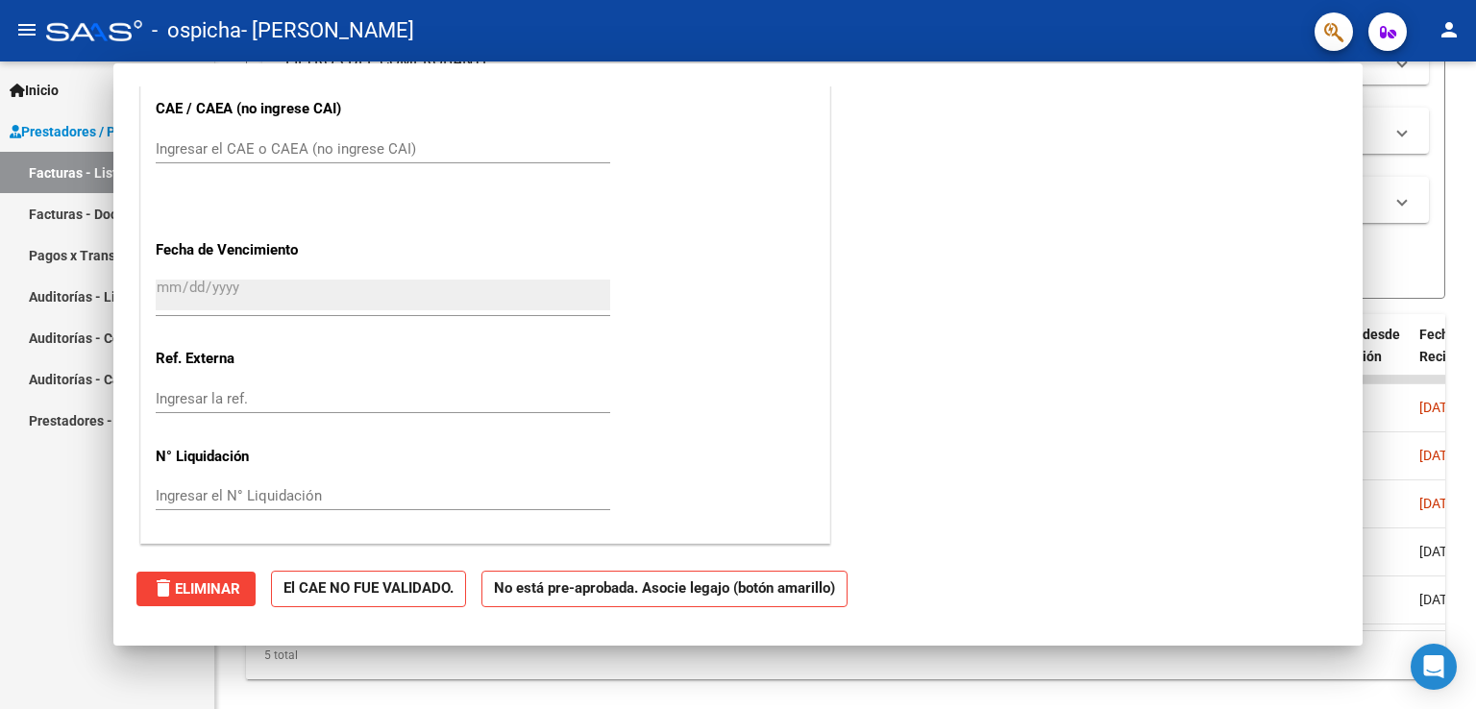
scroll to position [0, 0]
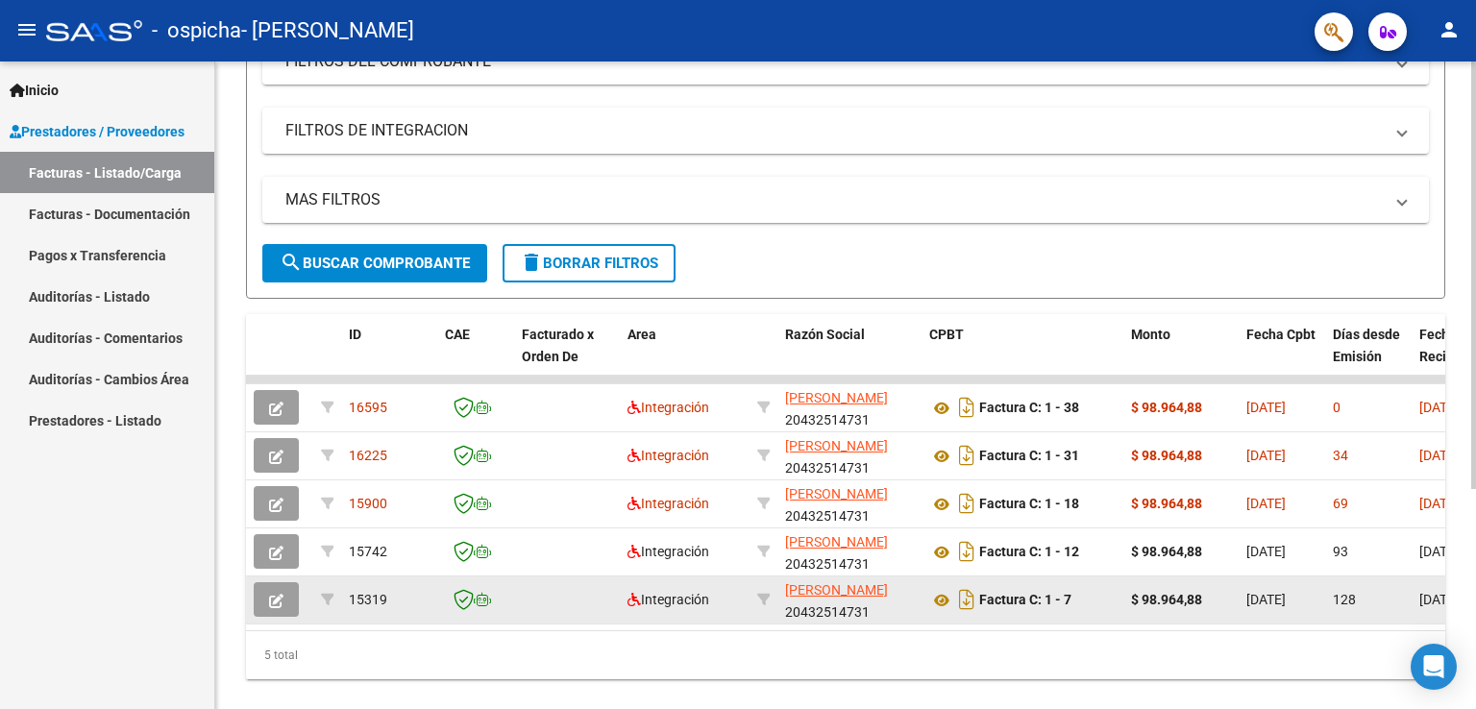
click at [284, 600] on button "button" at bounding box center [276, 599] width 45 height 35
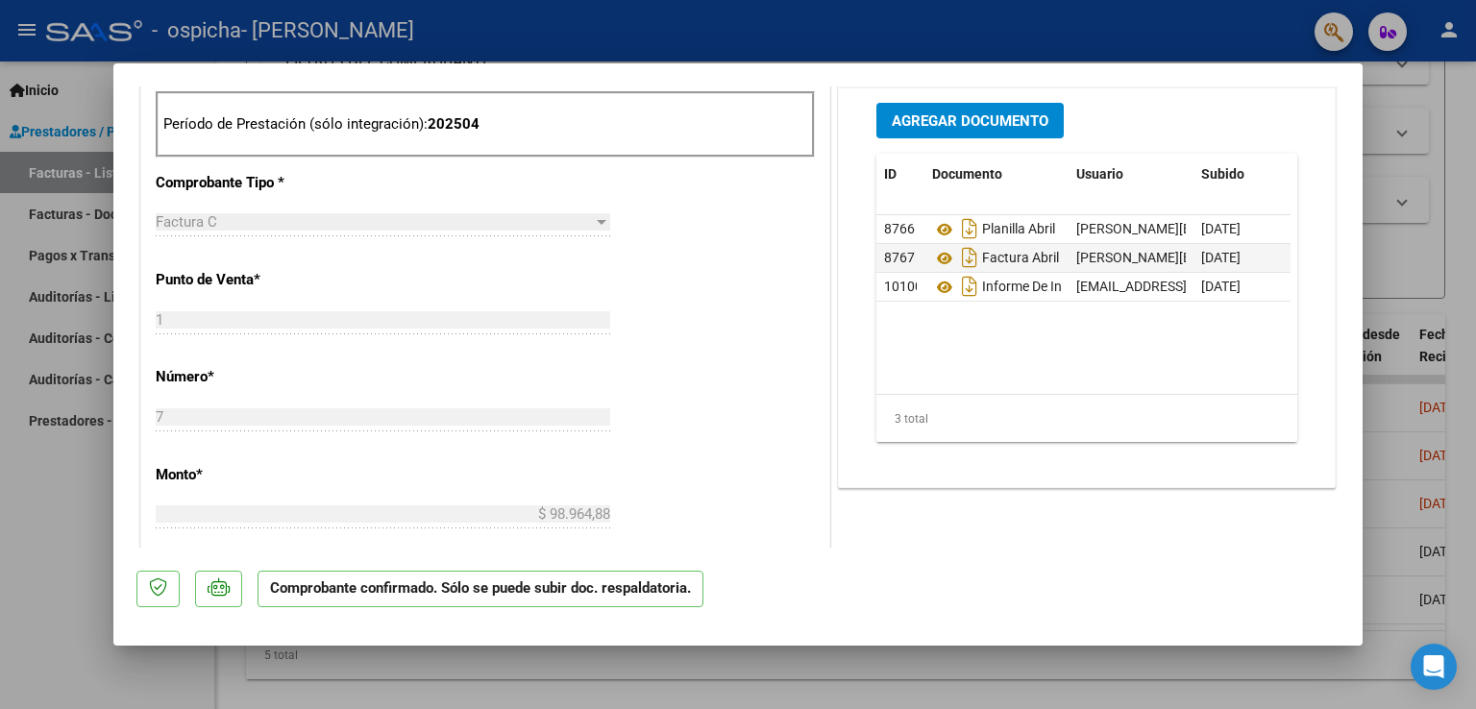
scroll to position [1338, 0]
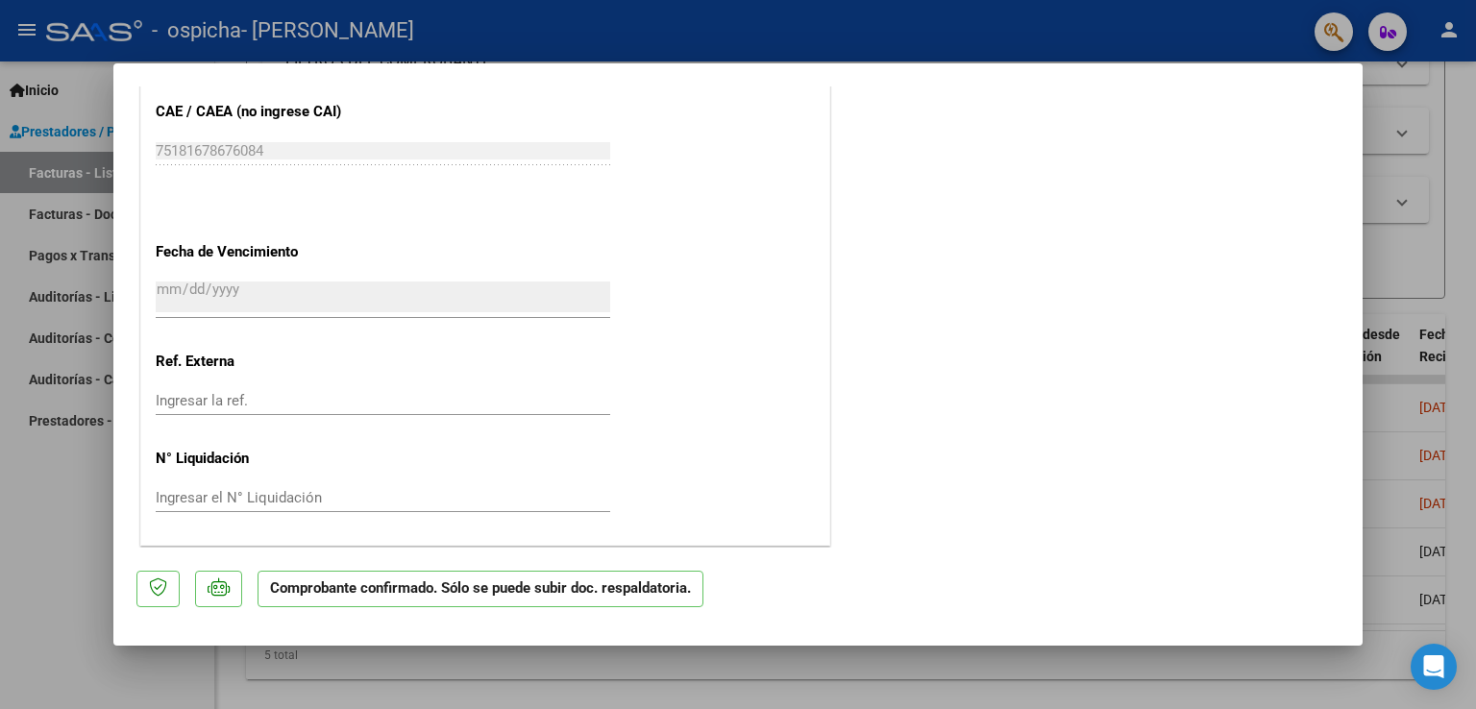
click at [39, 539] on div at bounding box center [738, 354] width 1476 height 709
type input "$ 0,00"
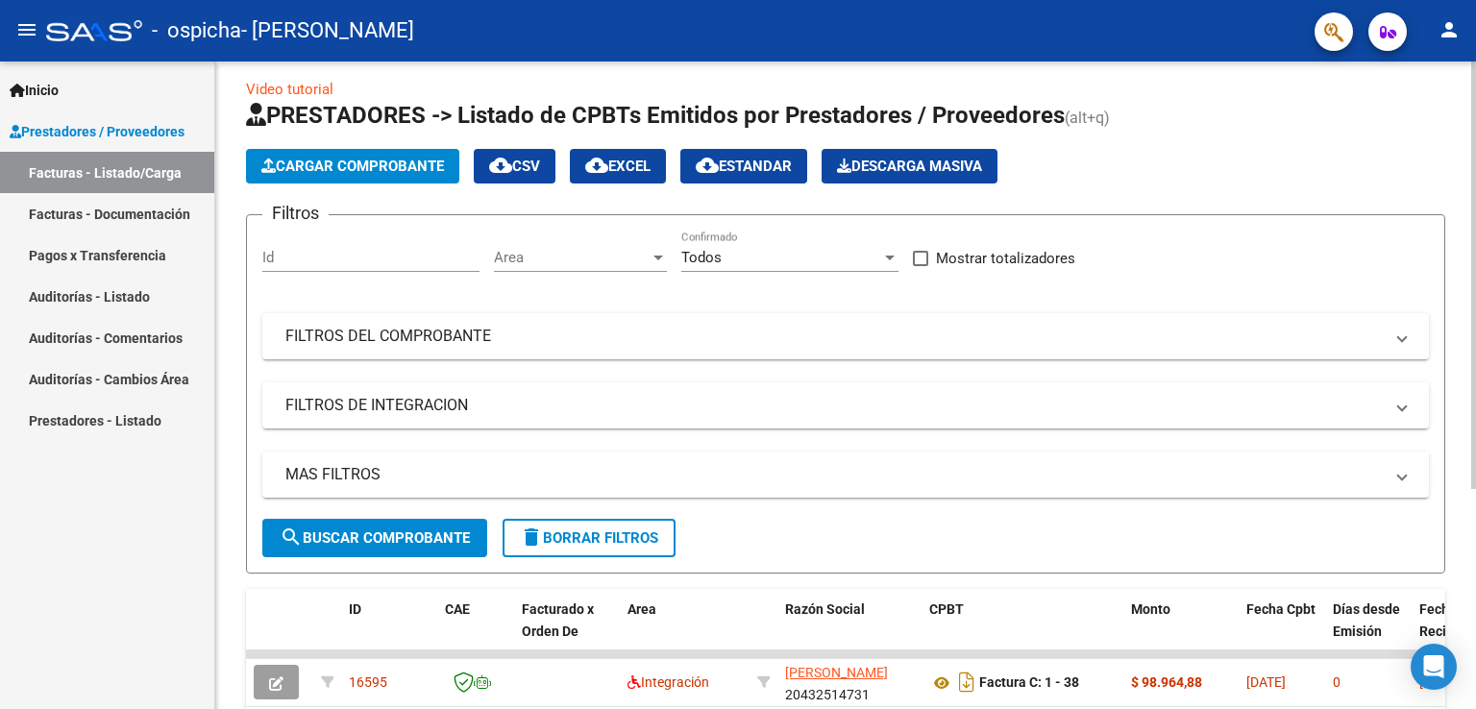
scroll to position [0, 0]
